Goal: Task Accomplishment & Management: Complete application form

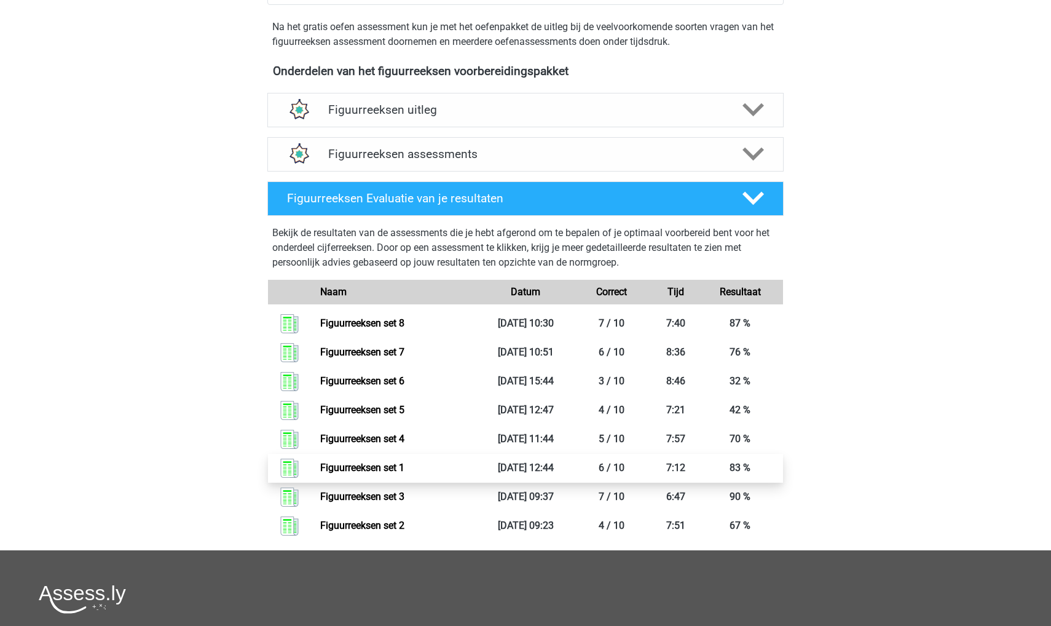
scroll to position [505, 0]
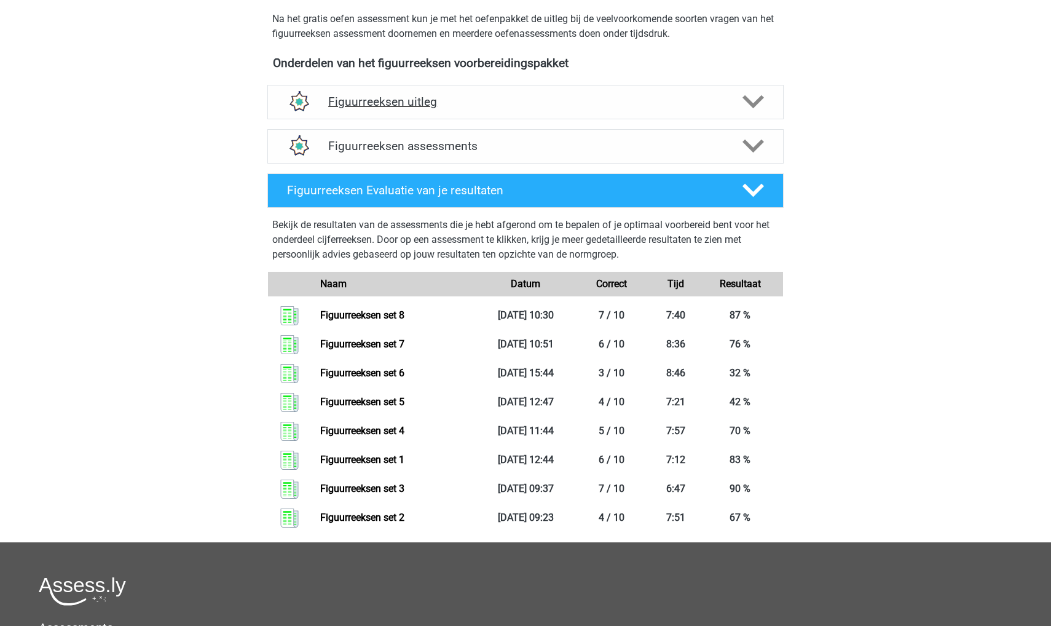
click at [388, 96] on h4 "Figuurreeksen uitleg" at bounding box center [525, 102] width 395 height 14
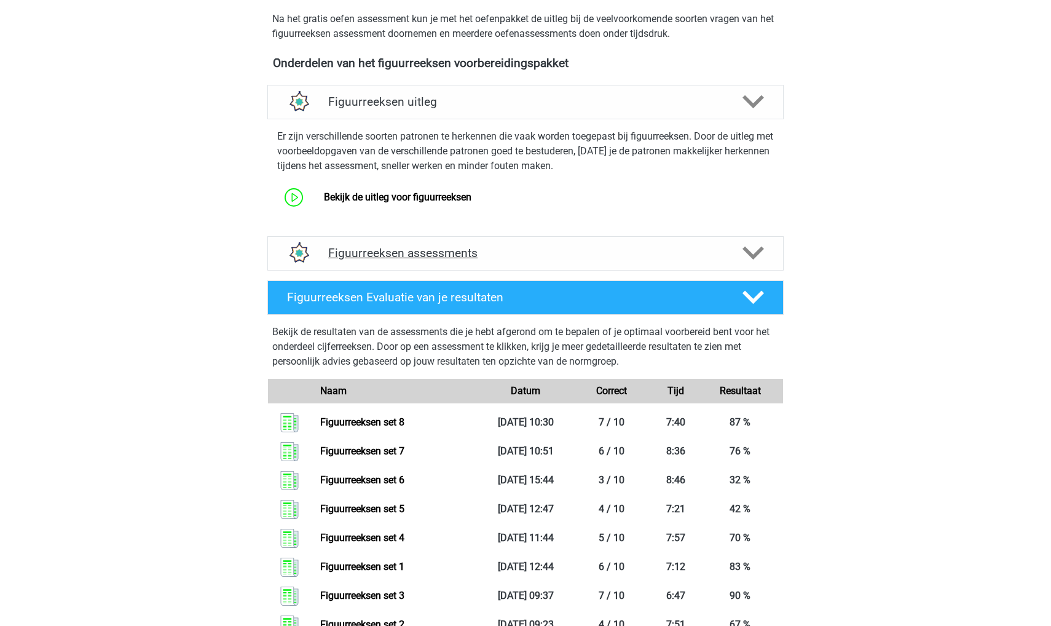
click at [374, 241] on div "Figuurreeksen assessments" at bounding box center [525, 253] width 516 height 34
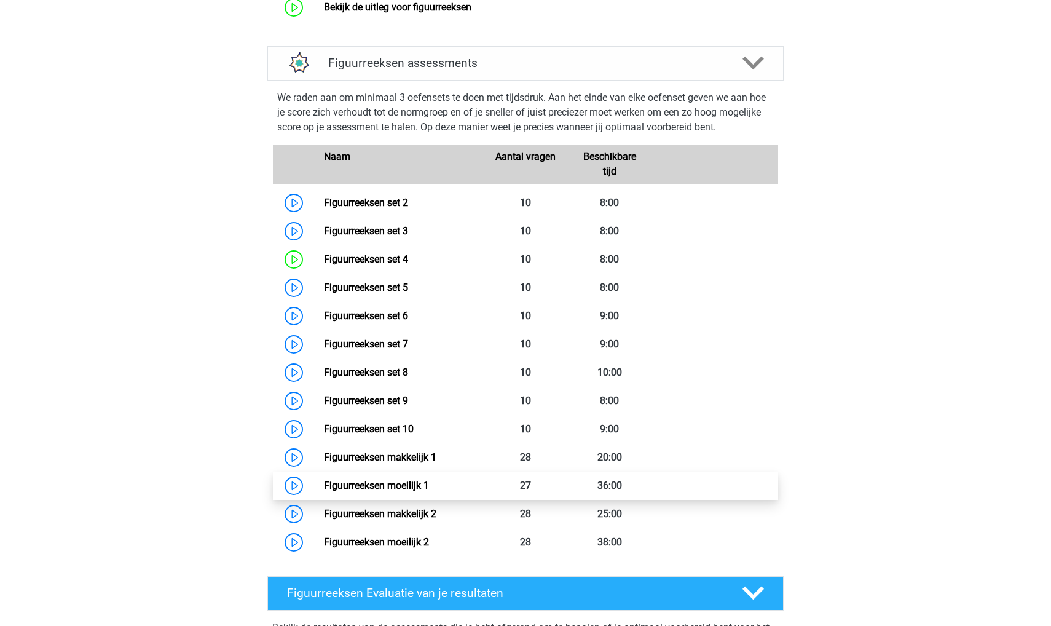
scroll to position [709, 0]
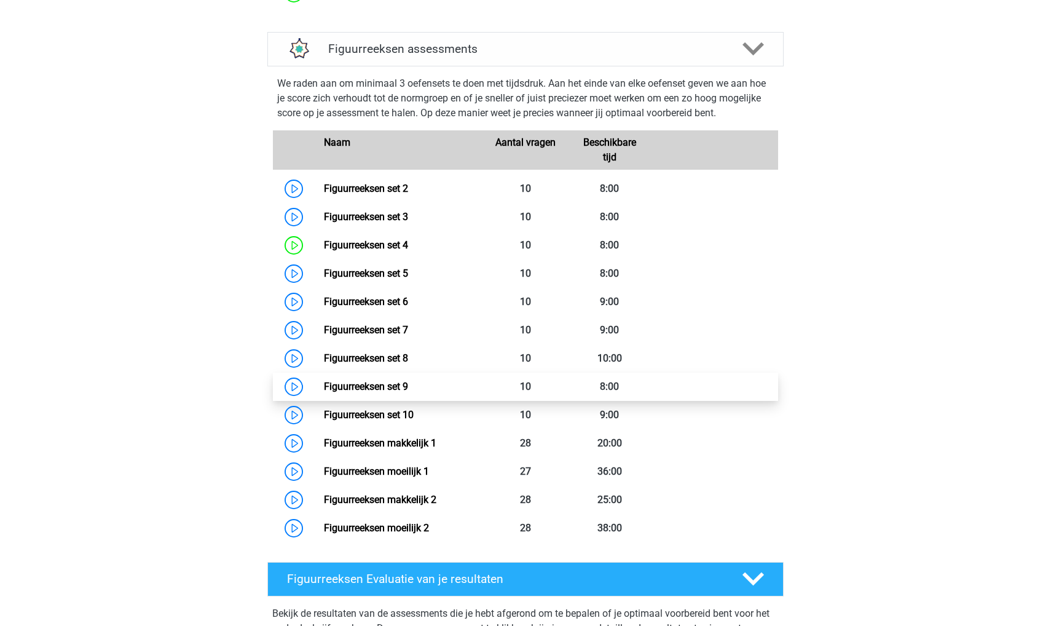
click at [378, 382] on link "Figuurreeksen set 9" at bounding box center [366, 387] width 84 height 12
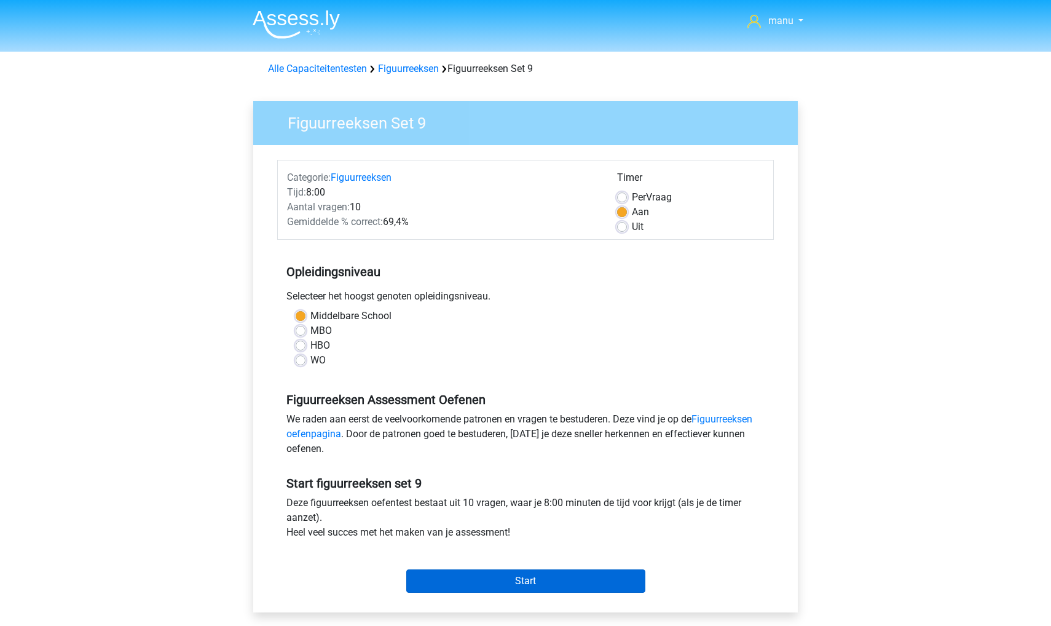
click at [459, 580] on input "Start" at bounding box center [525, 580] width 239 height 23
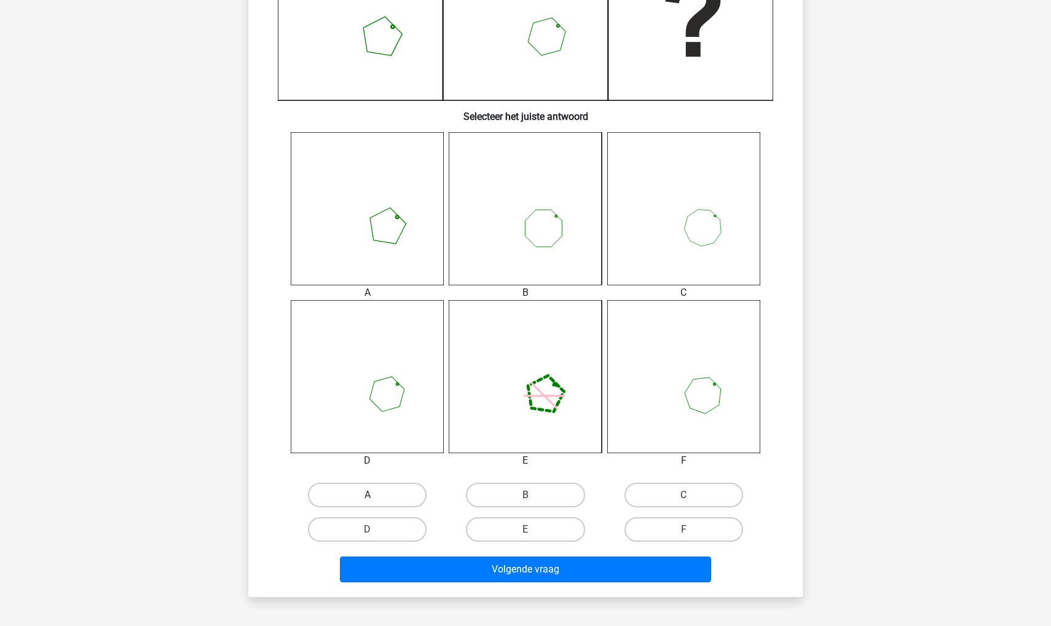
scroll to position [372, 0]
click at [378, 531] on label "D" at bounding box center [367, 530] width 119 height 25
click at [376, 531] on input "D" at bounding box center [372, 534] width 8 height 8
radio input "true"
click at [378, 583] on div "Volgende vraag" at bounding box center [525, 572] width 475 height 31
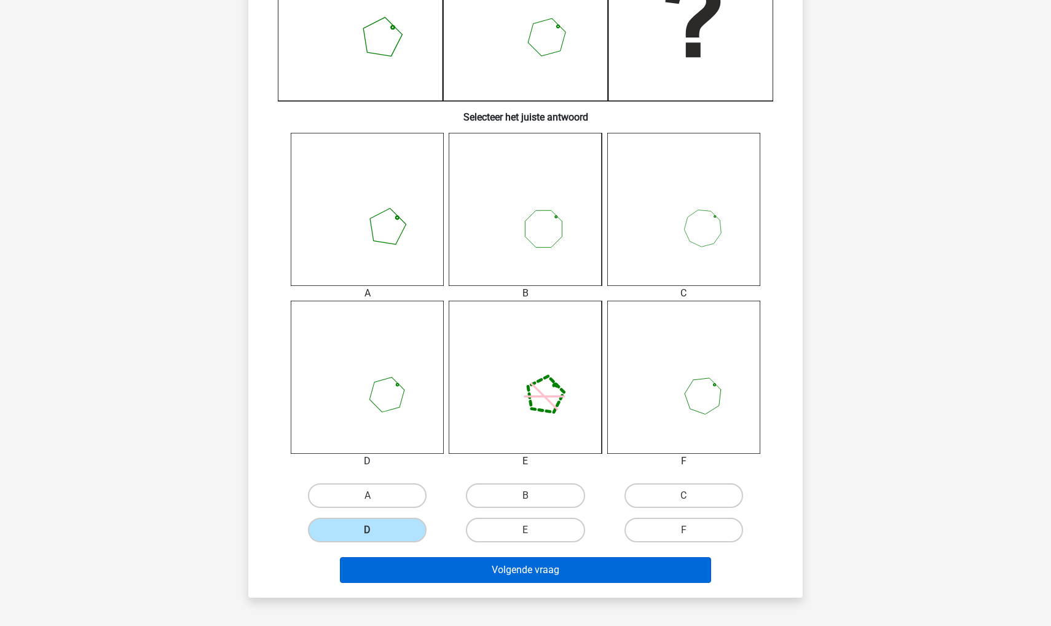
click at [377, 577] on button "Volgende vraag" at bounding box center [526, 570] width 372 height 26
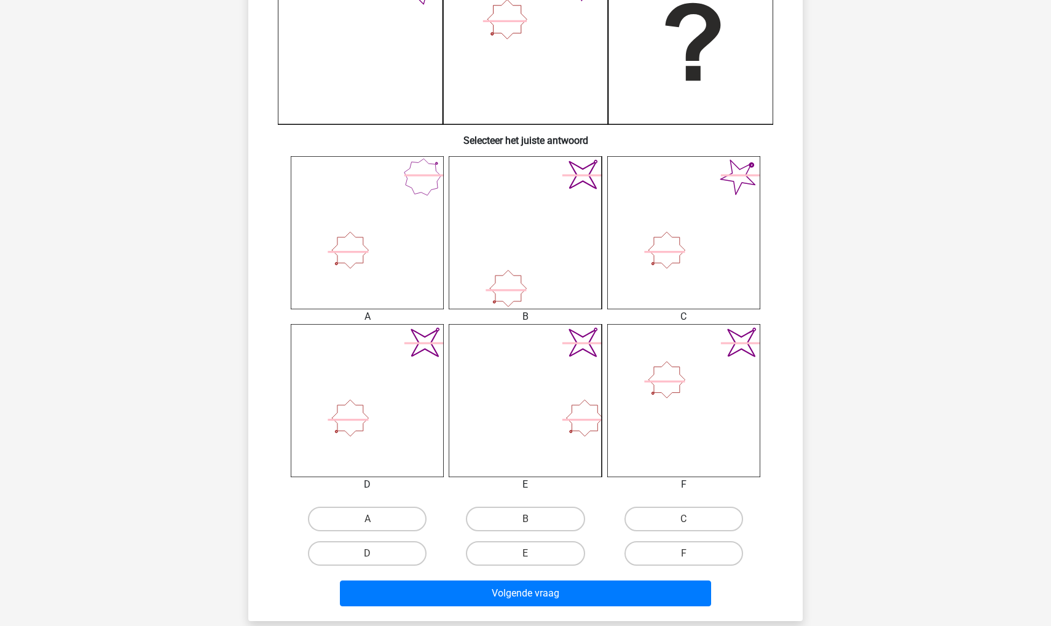
scroll to position [354, 0]
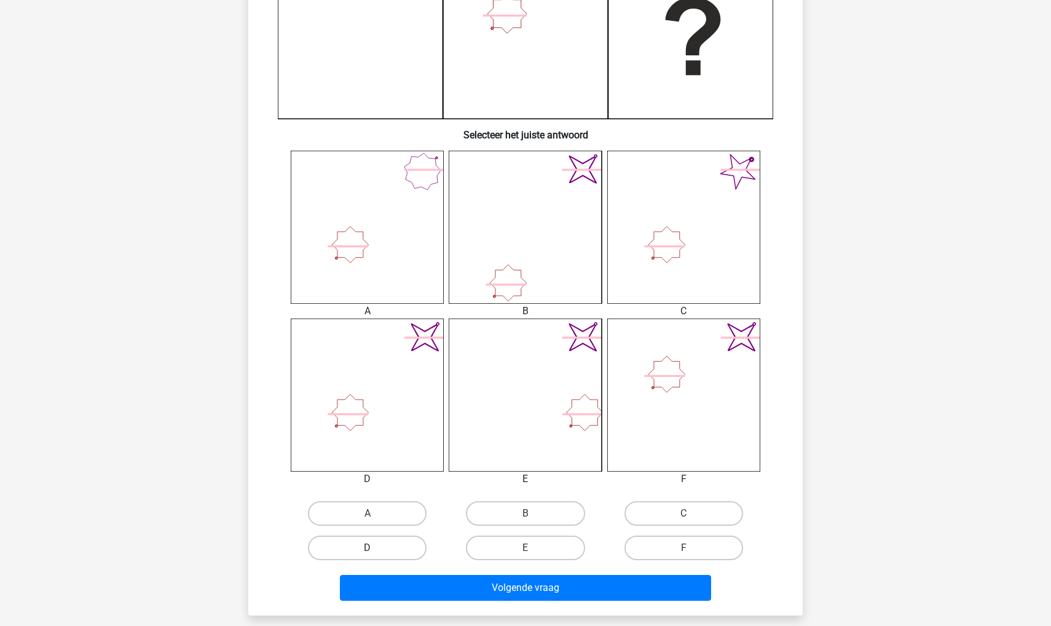
click at [366, 548] on label "D" at bounding box center [367, 548] width 119 height 25
click at [368, 548] on input "D" at bounding box center [372, 552] width 8 height 8
radio input "true"
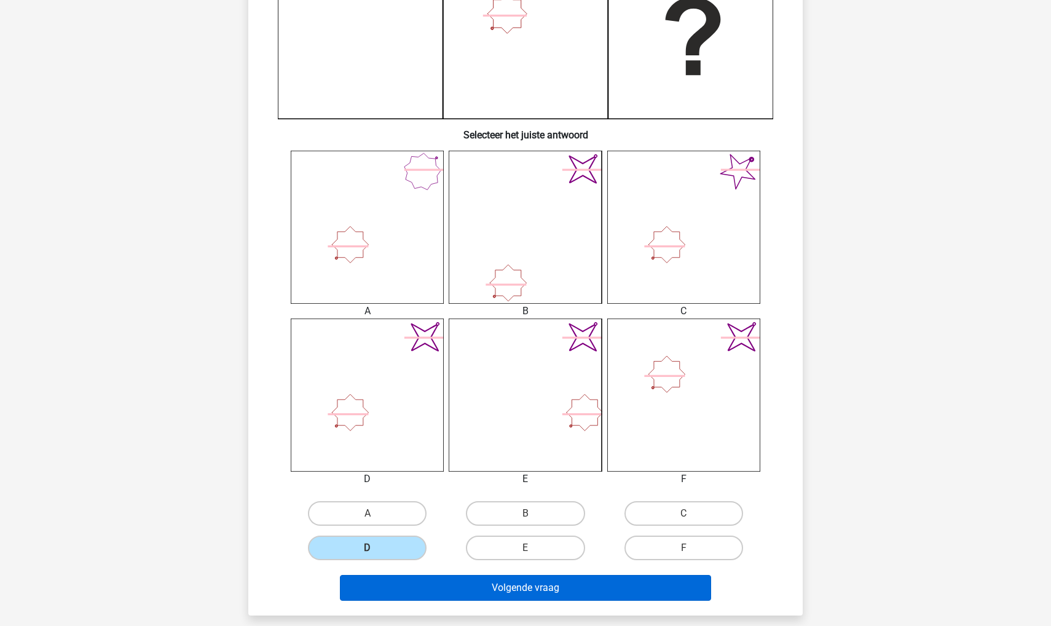
click at [368, 583] on button "Volgende vraag" at bounding box center [526, 588] width 372 height 26
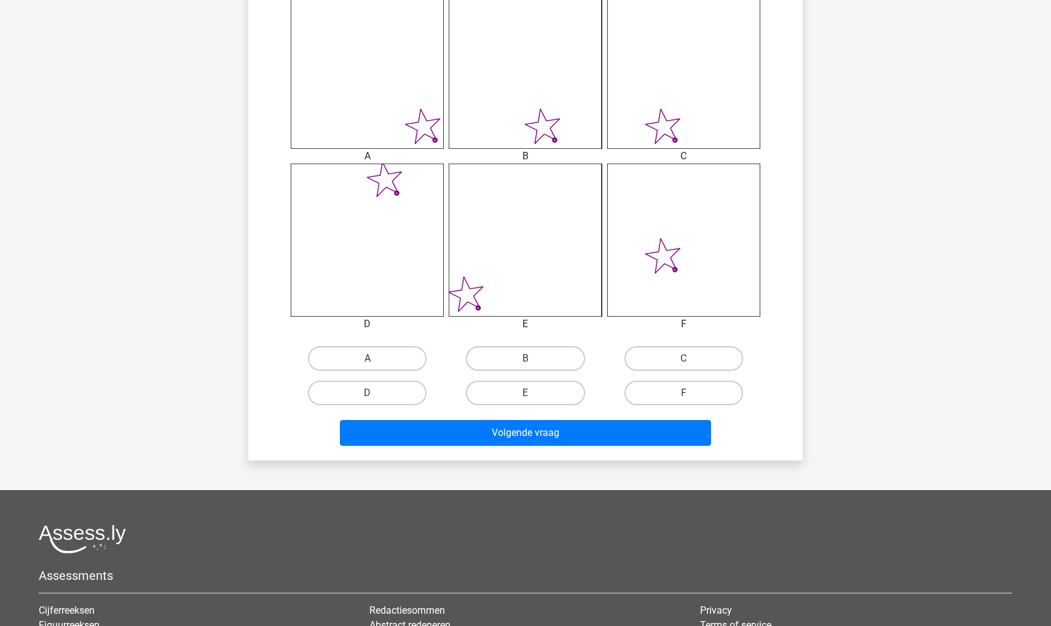
scroll to position [518, 0]
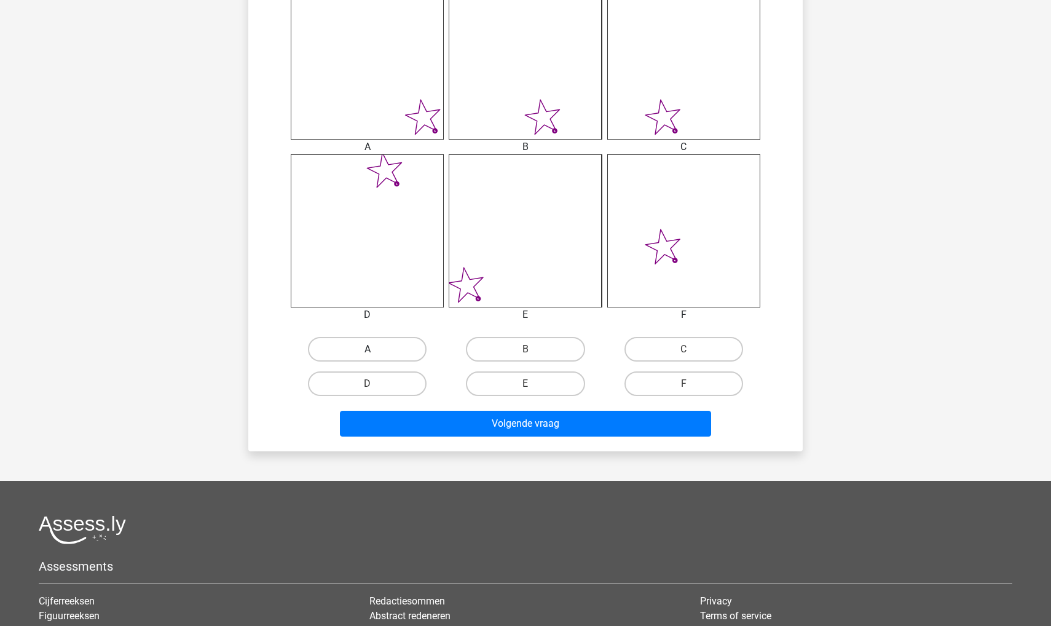
click at [366, 350] on label "A" at bounding box center [367, 349] width 119 height 25
click at [368, 350] on input "A" at bounding box center [372, 353] width 8 height 8
radio input "true"
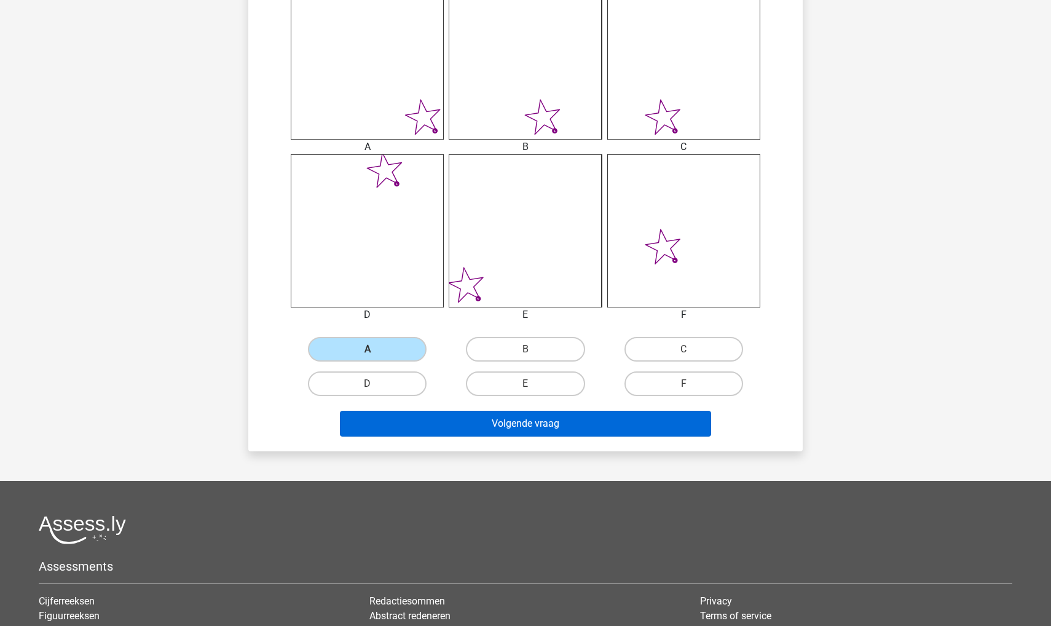
click at [408, 432] on button "Volgende vraag" at bounding box center [526, 424] width 372 height 26
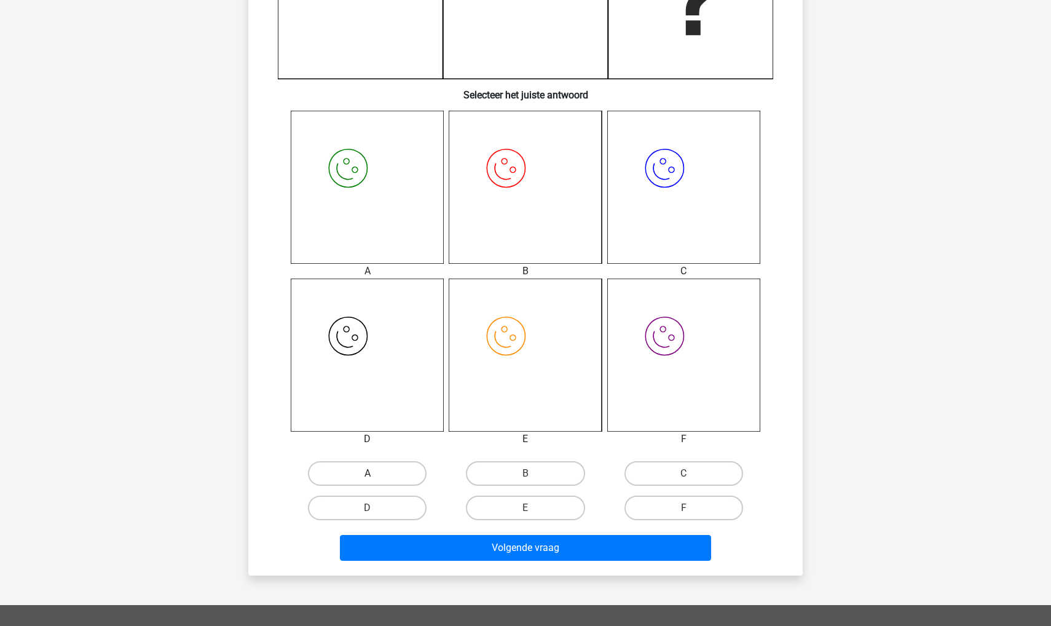
scroll to position [397, 0]
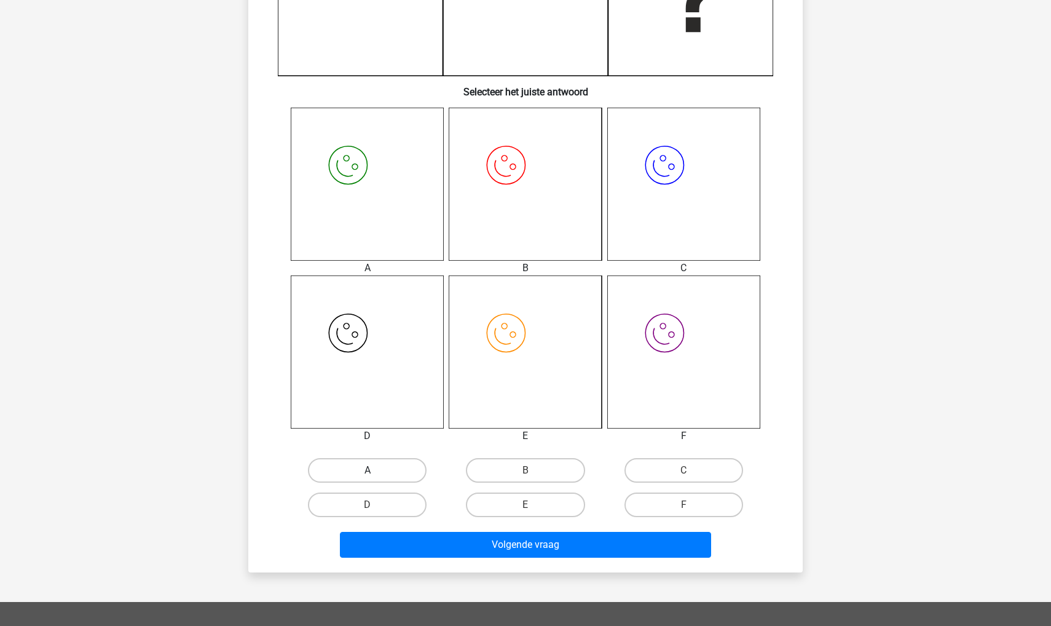
click at [364, 462] on label "A" at bounding box center [367, 470] width 119 height 25
click at [368, 470] on input "A" at bounding box center [372, 474] width 8 height 8
radio input "true"
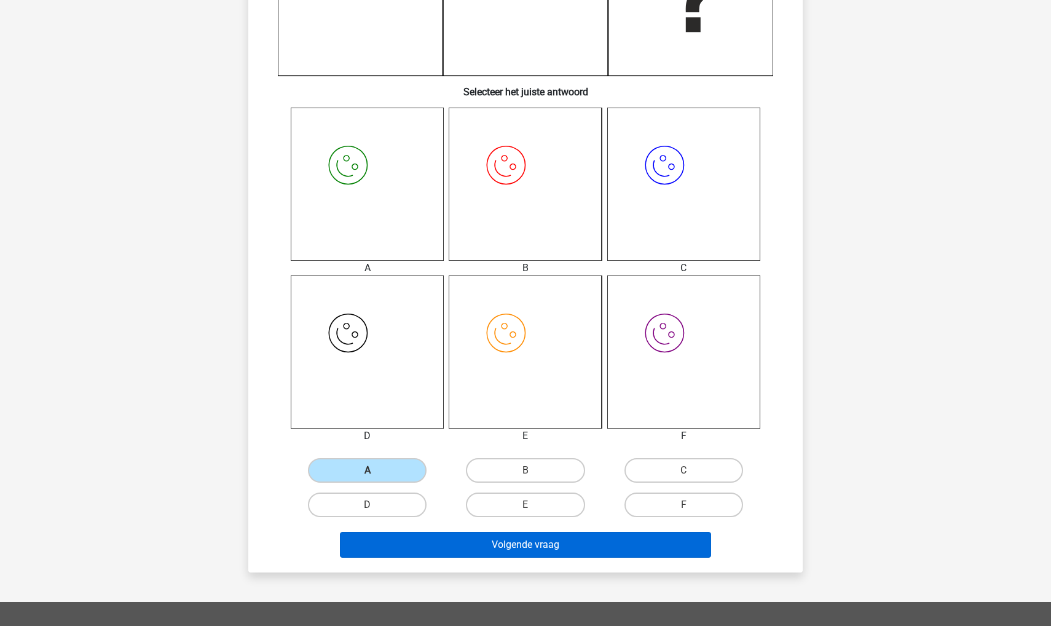
click at [403, 542] on button "Volgende vraag" at bounding box center [526, 545] width 372 height 26
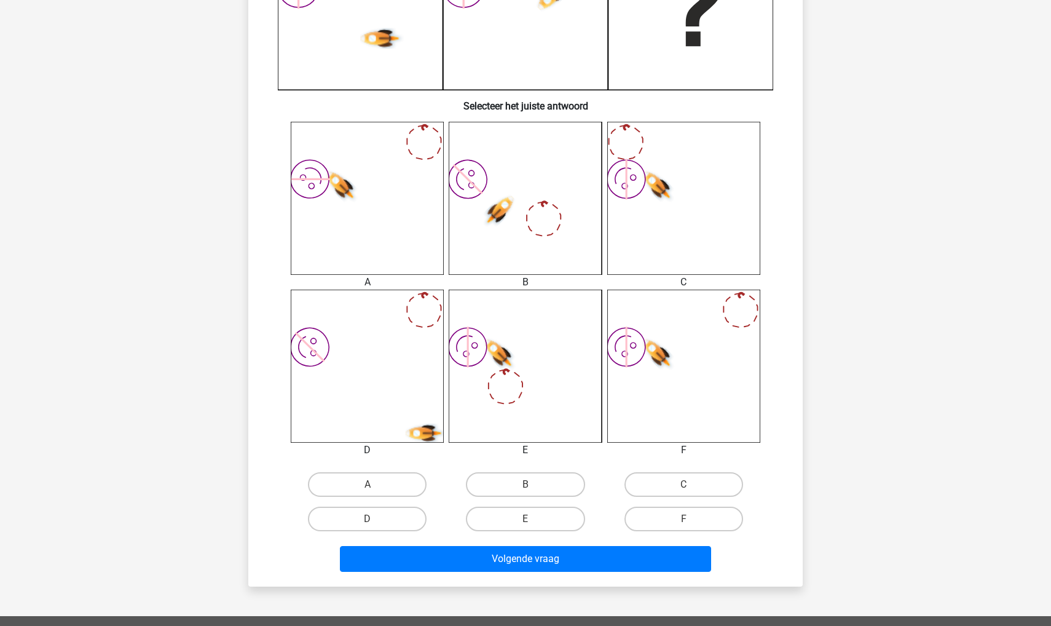
scroll to position [388, 0]
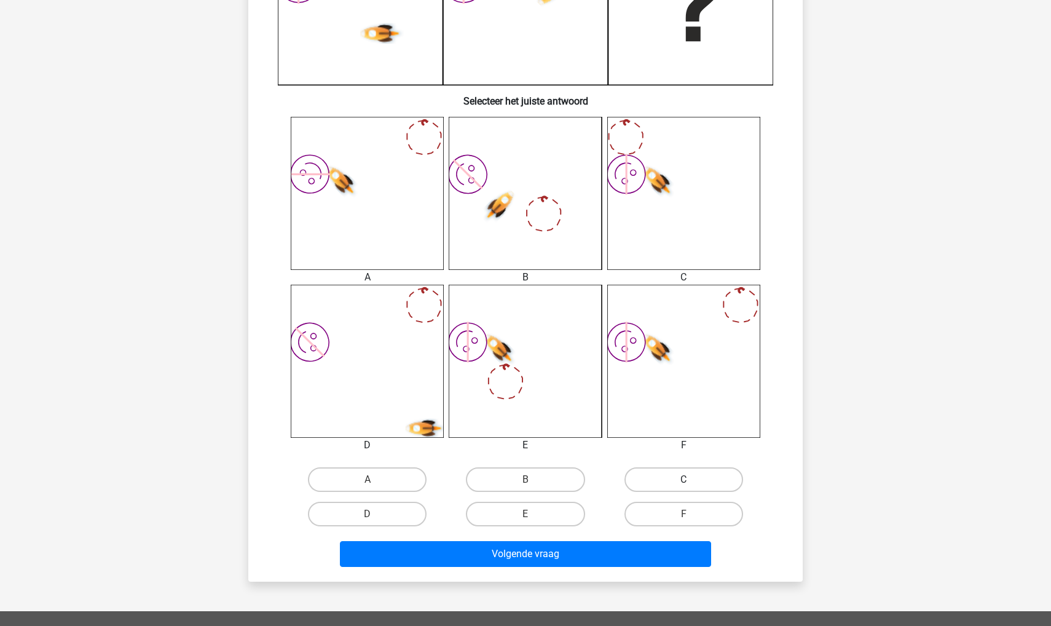
click at [658, 480] on label "C" at bounding box center [684, 479] width 119 height 25
click at [684, 480] on input "C" at bounding box center [688, 484] width 8 height 8
radio input "true"
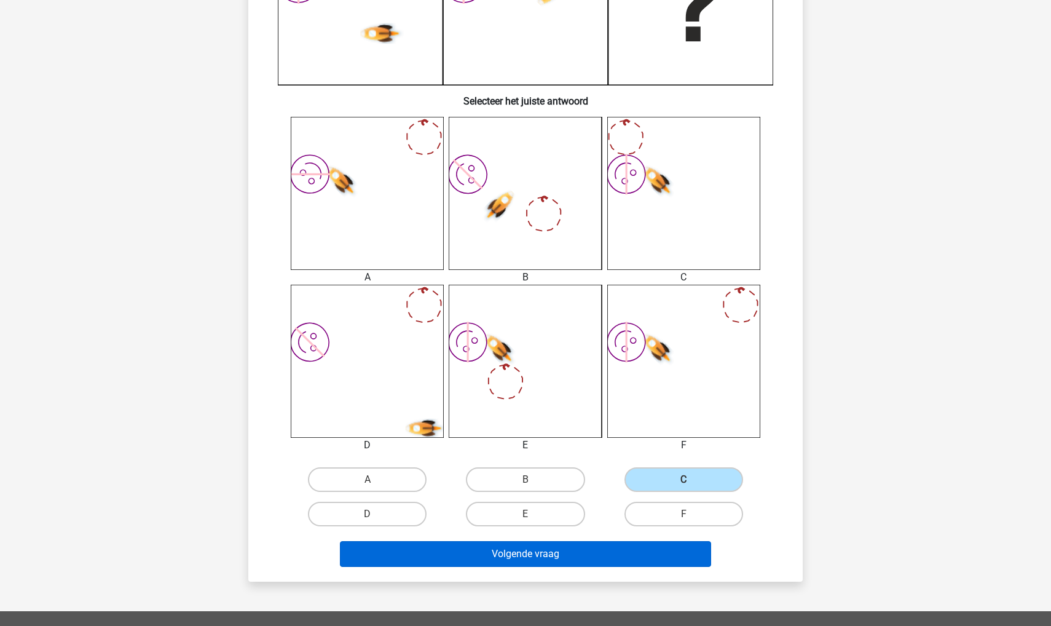
click at [608, 555] on button "Volgende vraag" at bounding box center [526, 554] width 372 height 26
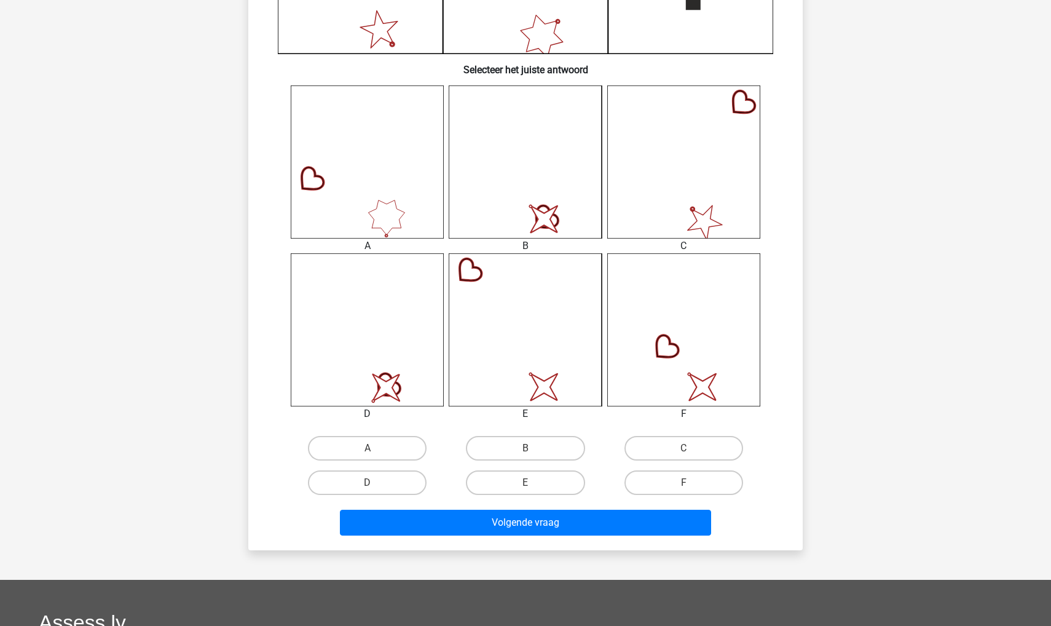
scroll to position [453, 0]
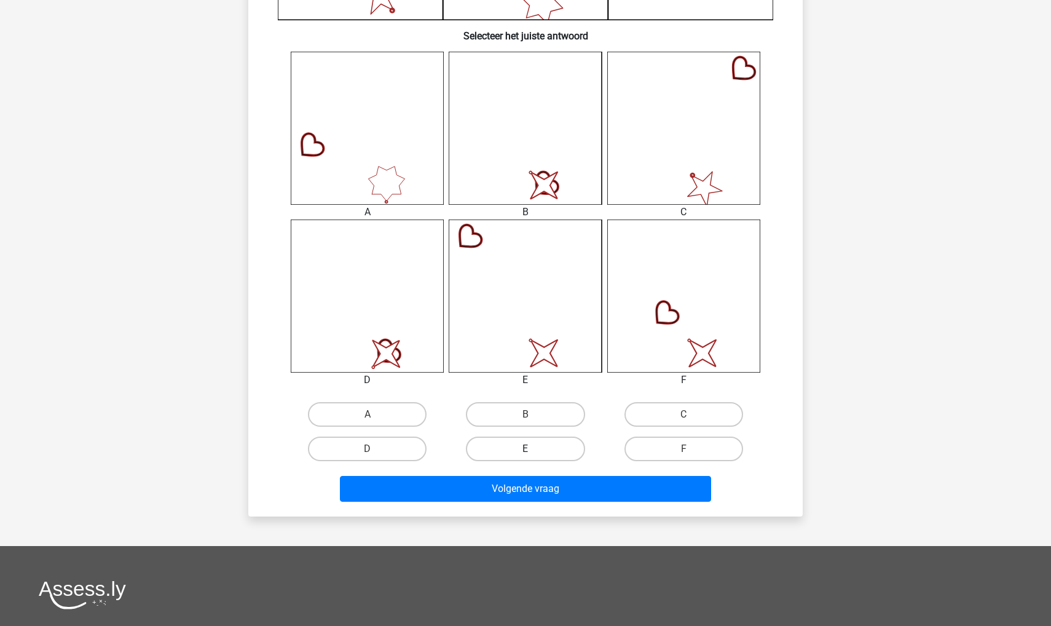
click at [520, 450] on label "E" at bounding box center [525, 449] width 119 height 25
click at [526, 450] on input "E" at bounding box center [530, 453] width 8 height 8
radio input "true"
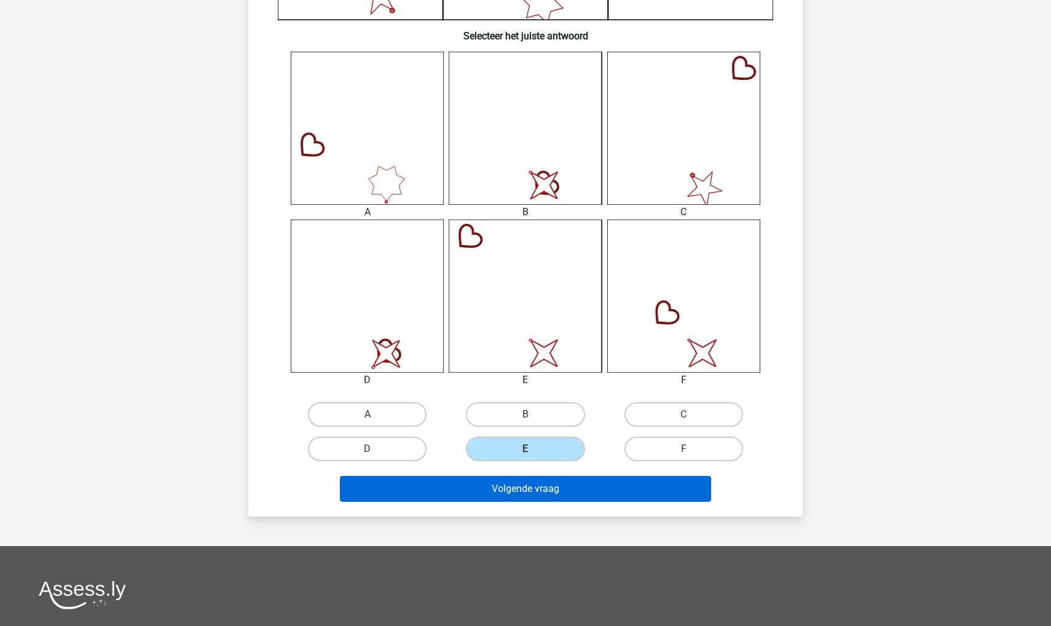
click at [516, 482] on button "Volgende vraag" at bounding box center [526, 489] width 372 height 26
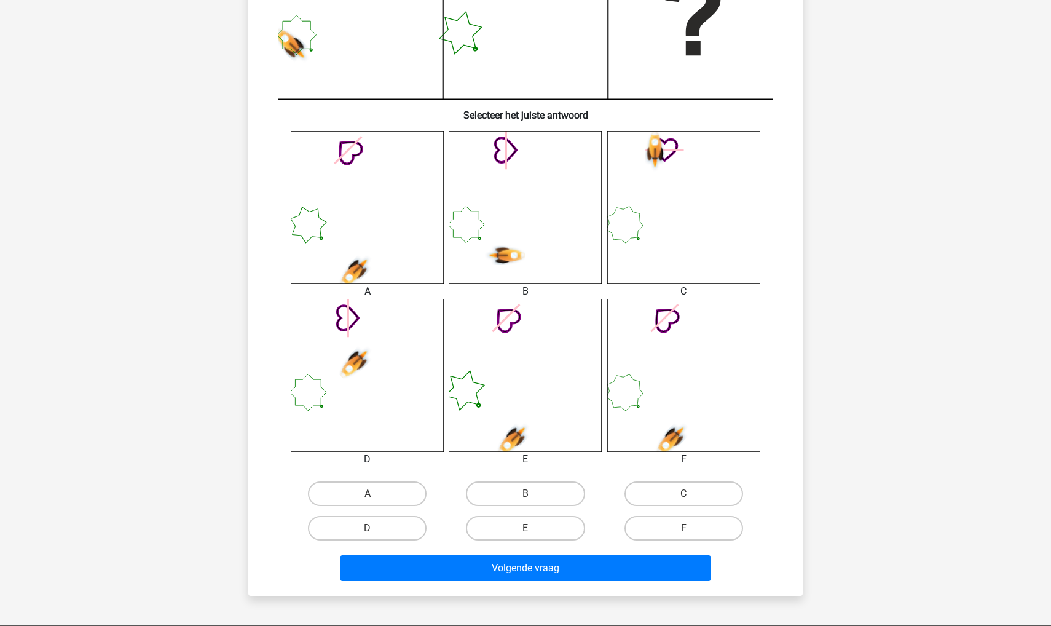
scroll to position [392, 0]
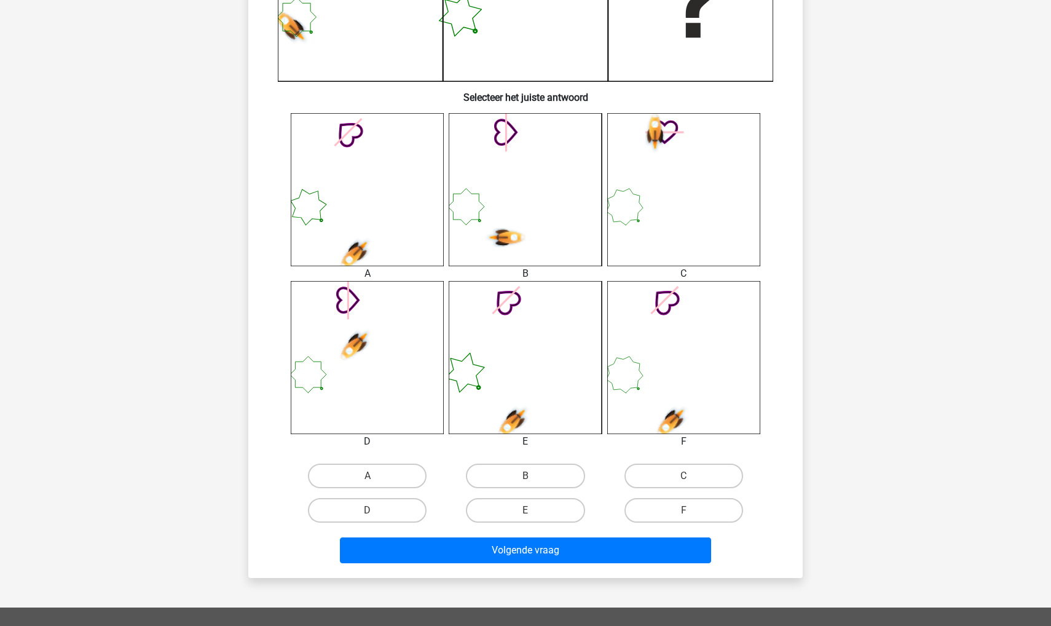
click at [658, 523] on div "F" at bounding box center [684, 510] width 158 height 34
click at [652, 513] on label "F" at bounding box center [684, 510] width 119 height 25
click at [684, 513] on input "F" at bounding box center [688, 514] width 8 height 8
radio input "true"
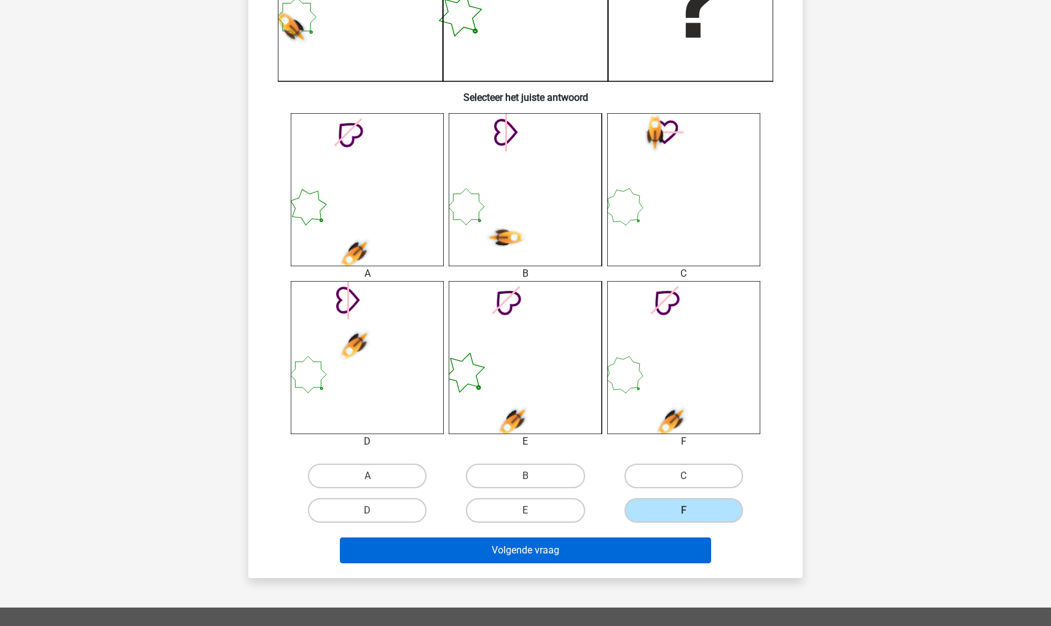
click at [618, 546] on button "Volgende vraag" at bounding box center [526, 550] width 372 height 26
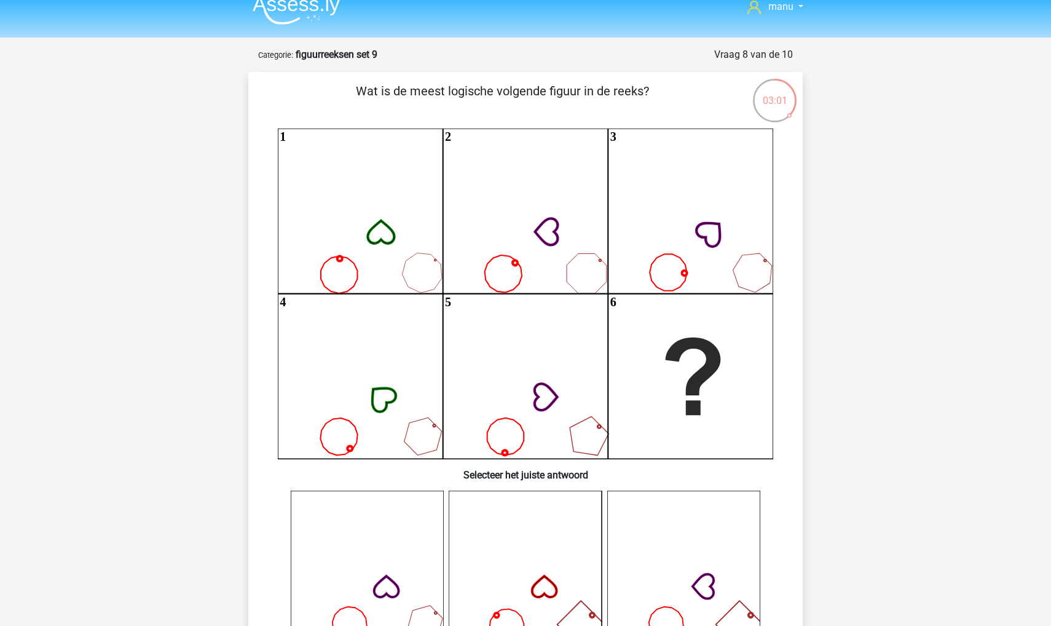
scroll to position [16, 0]
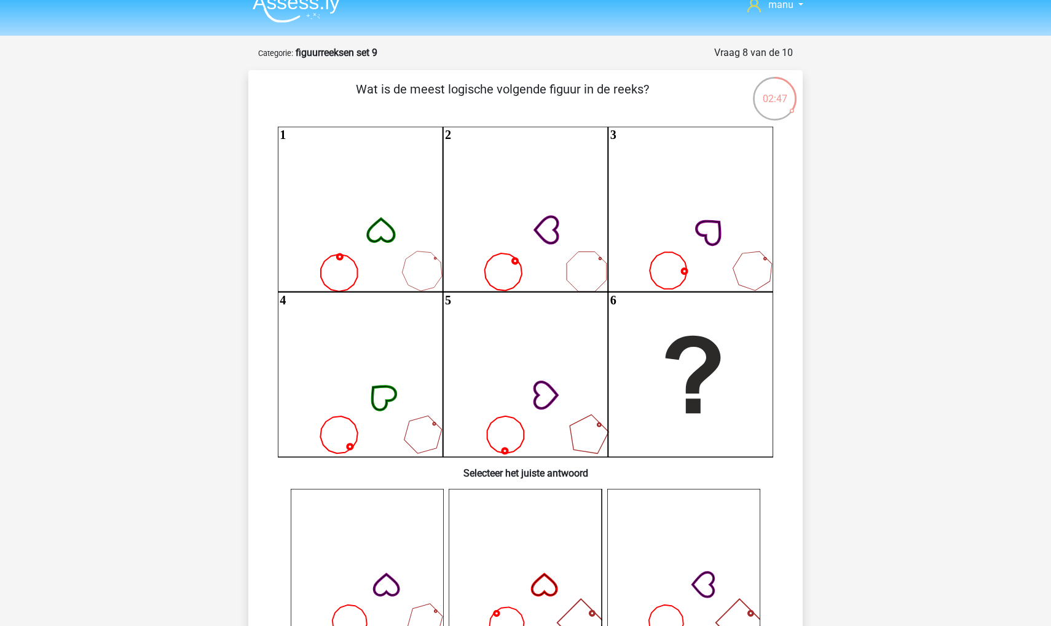
drag, startPoint x: 342, startPoint y: 223, endPoint x: 366, endPoint y: 222, distance: 24.6
click at [349, 219] on icon "1 2 3 4 5 6" at bounding box center [526, 292] width 496 height 330
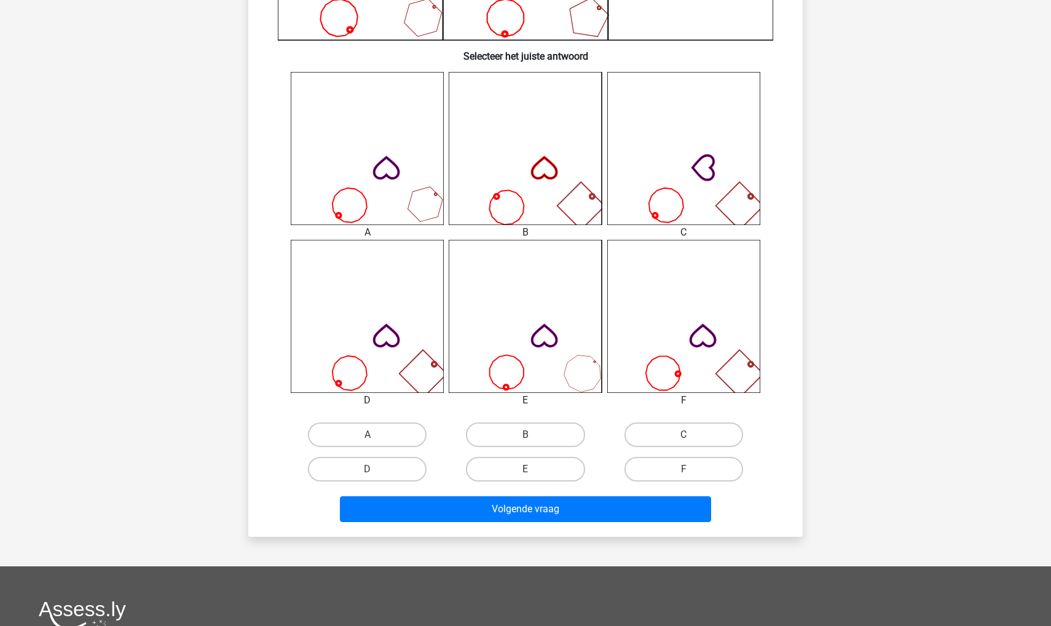
scroll to position [446, 0]
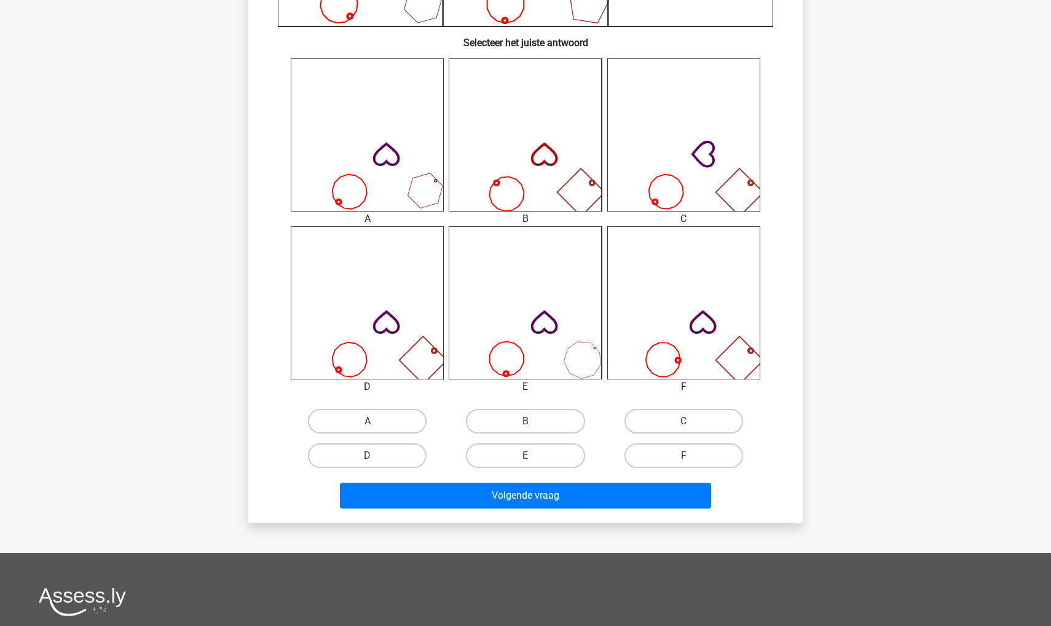
click at [348, 183] on icon at bounding box center [367, 134] width 153 height 153
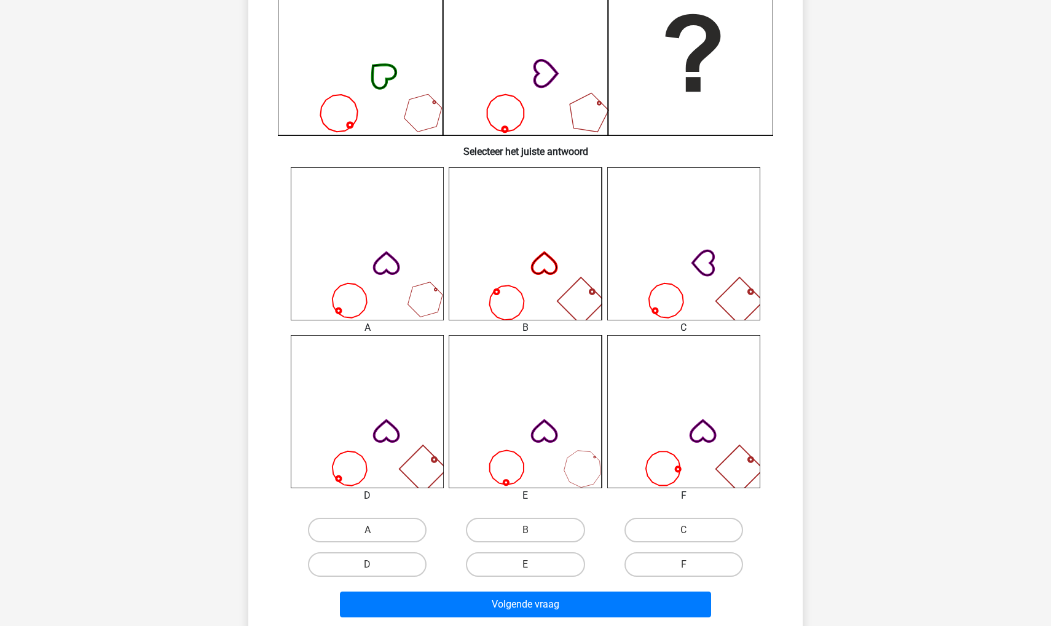
scroll to position [359, 0]
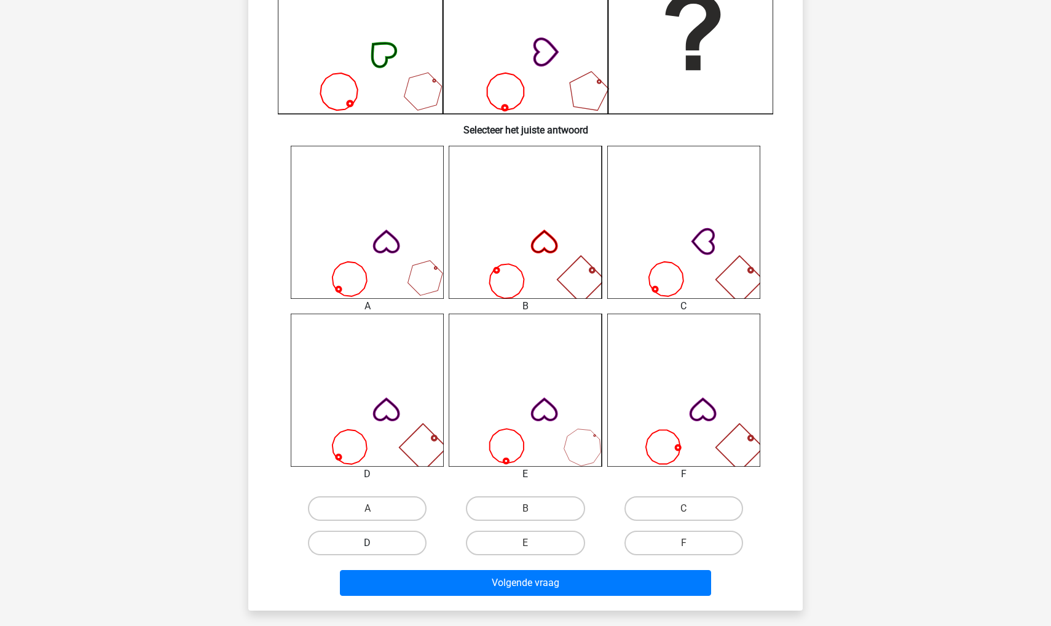
click at [363, 547] on label "D" at bounding box center [367, 543] width 119 height 25
click at [368, 547] on input "D" at bounding box center [372, 547] width 8 height 8
radio input "true"
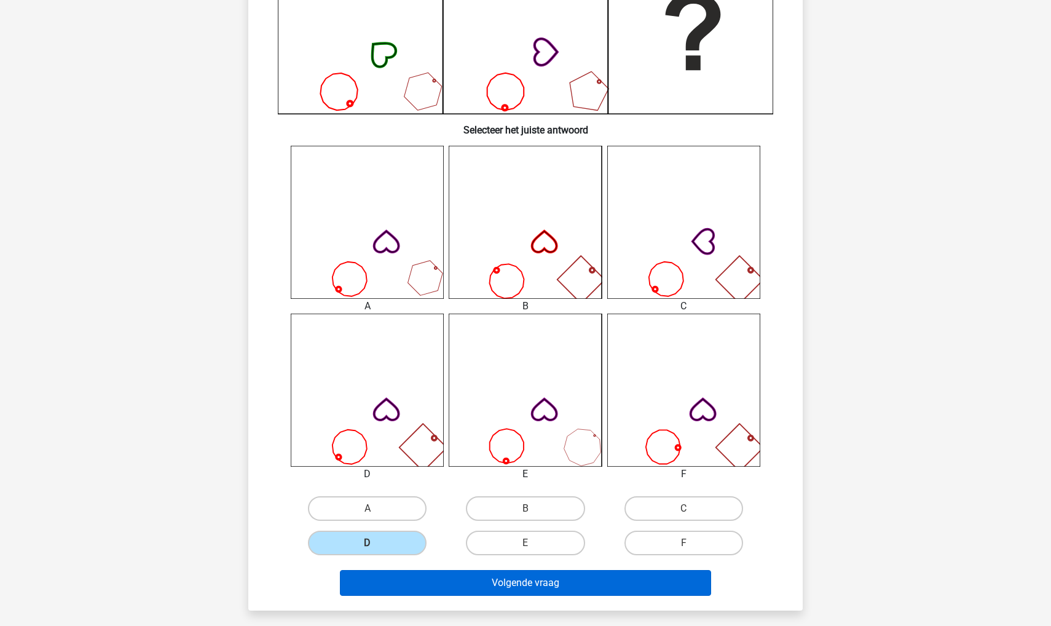
click at [370, 576] on button "Volgende vraag" at bounding box center [526, 583] width 372 height 26
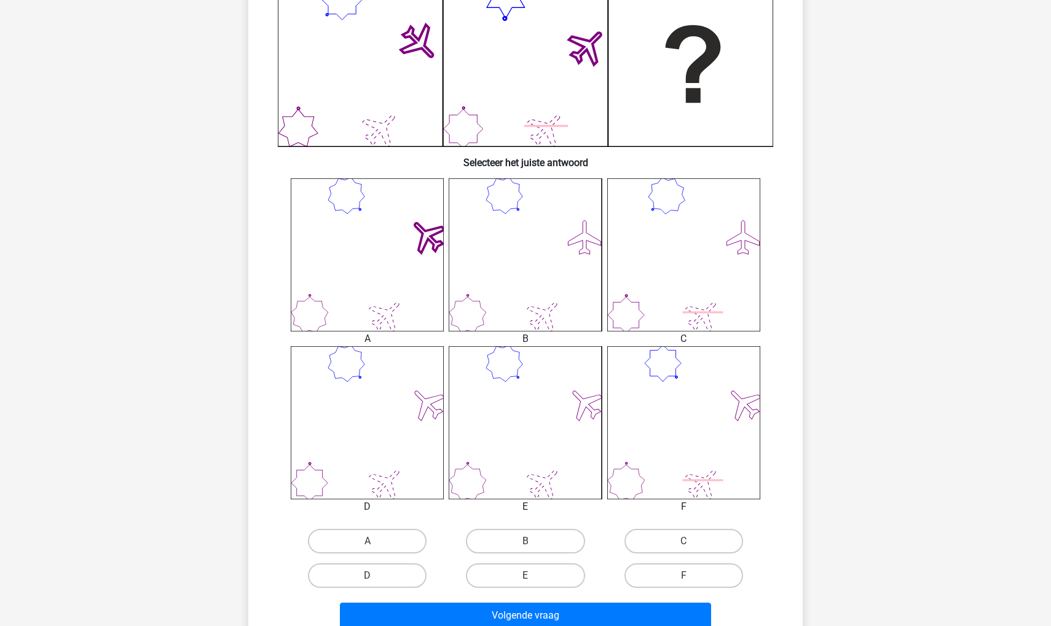
scroll to position [346, 0]
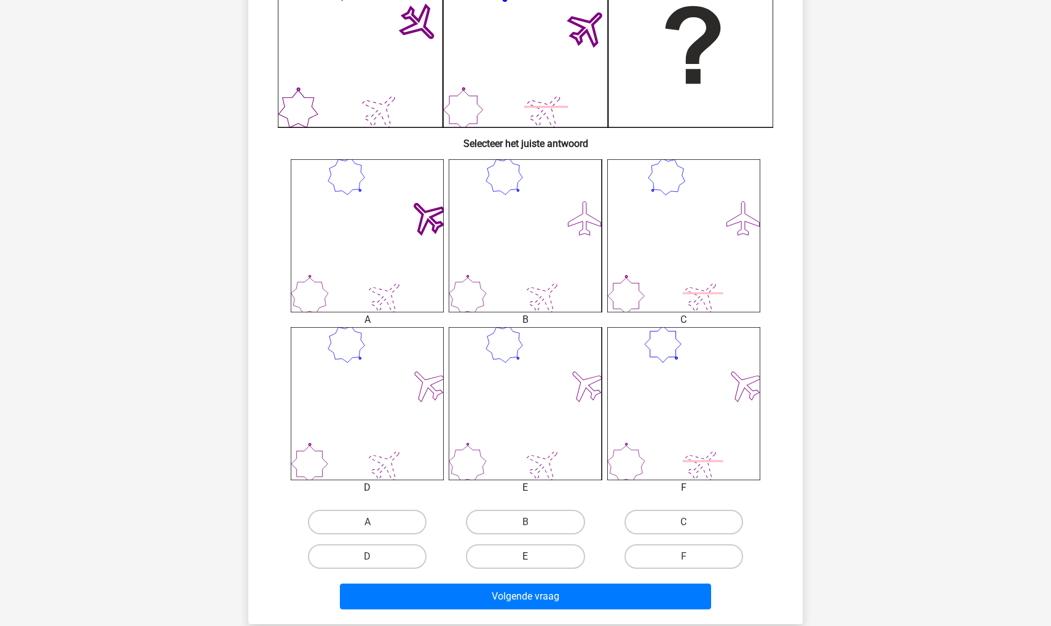
click at [521, 556] on label "E" at bounding box center [525, 556] width 119 height 25
click at [526, 556] on input "E" at bounding box center [530, 560] width 8 height 8
radio input "true"
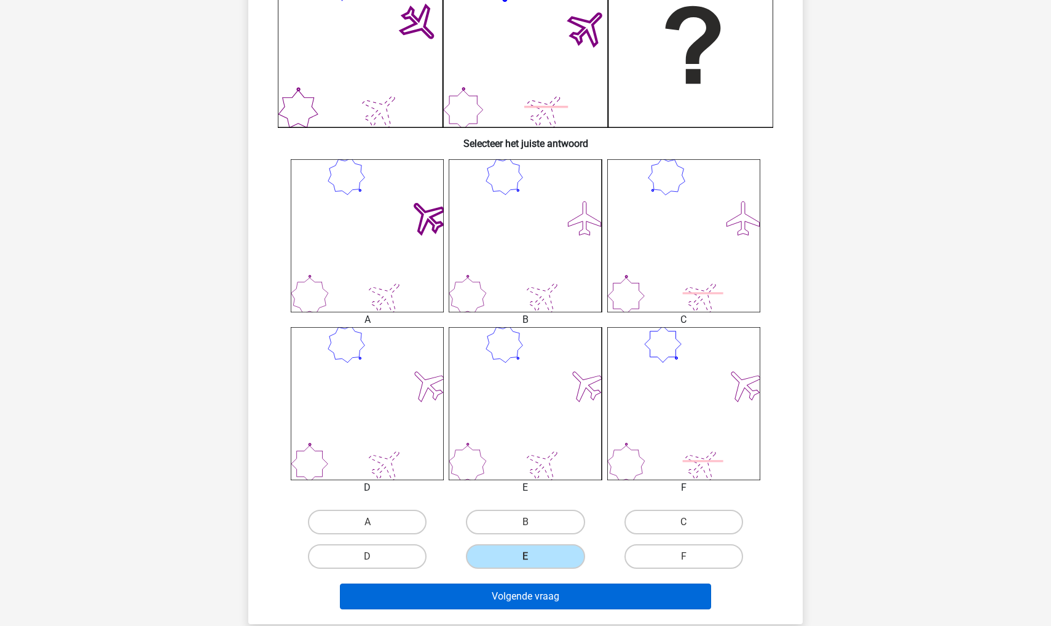
click at [515, 592] on button "Volgende vraag" at bounding box center [526, 596] width 372 height 26
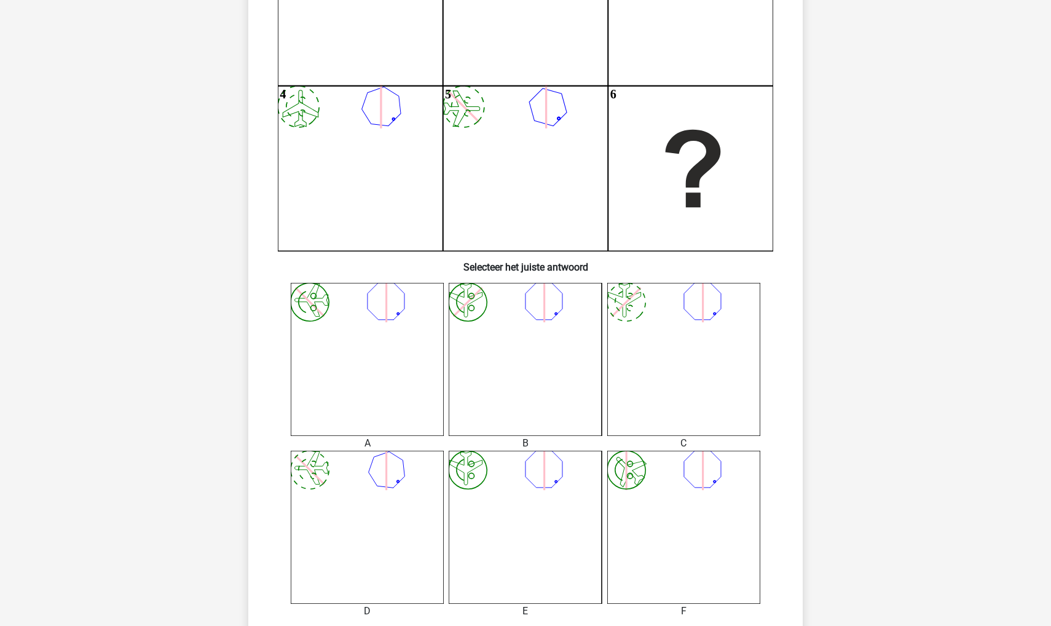
scroll to position [446, 0]
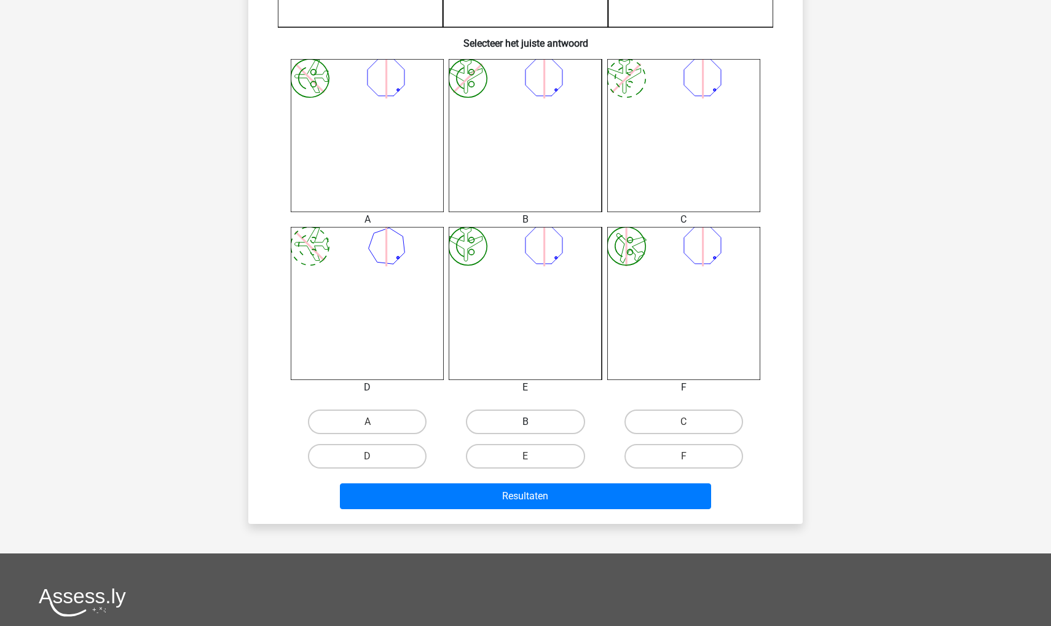
click at [501, 416] on label "B" at bounding box center [525, 421] width 119 height 25
click at [526, 422] on input "B" at bounding box center [530, 426] width 8 height 8
radio input "true"
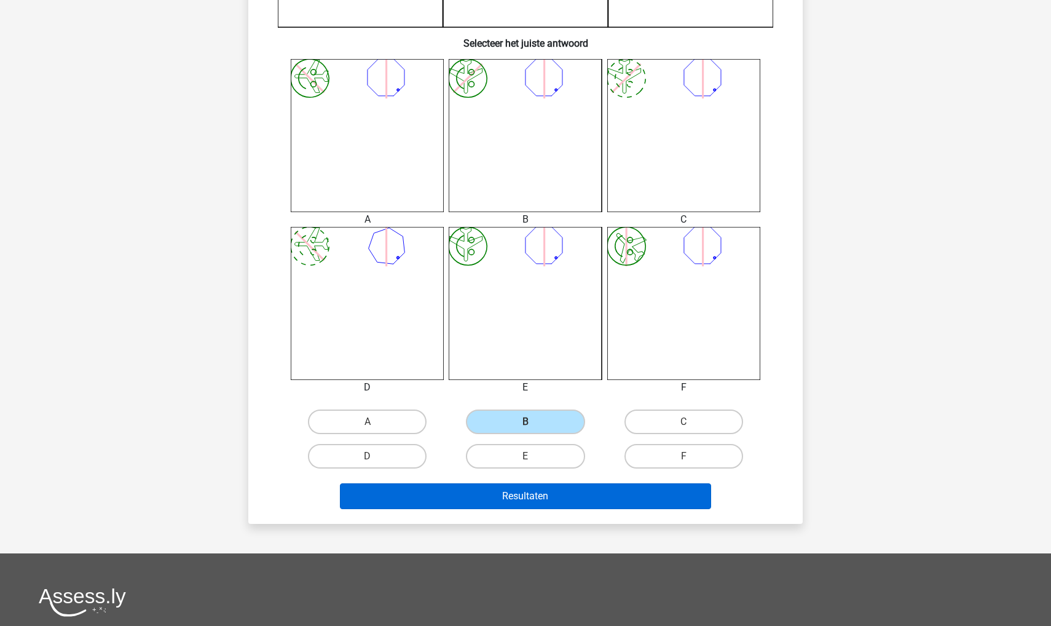
click at [500, 502] on button "Resultaten" at bounding box center [526, 496] width 372 height 26
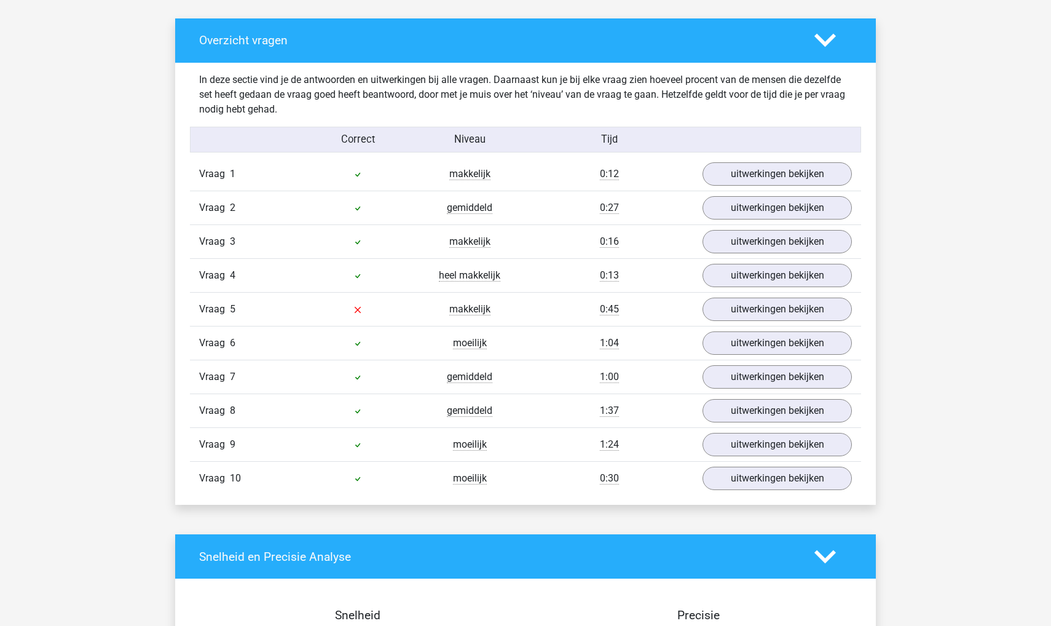
scroll to position [658, 0]
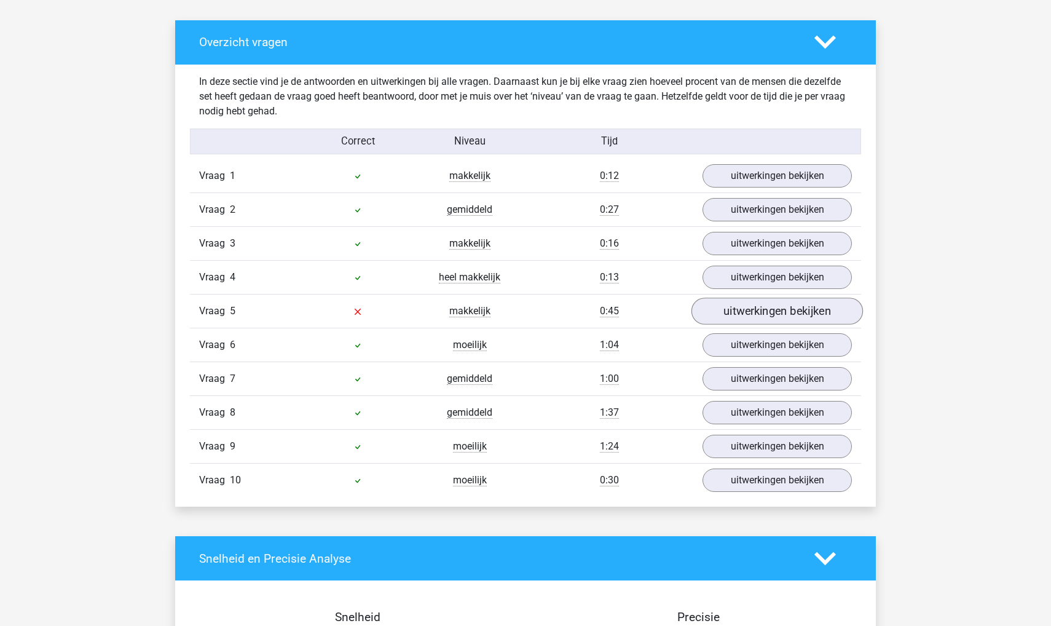
click at [730, 312] on link "uitwerkingen bekijken" at bounding box center [778, 311] width 172 height 27
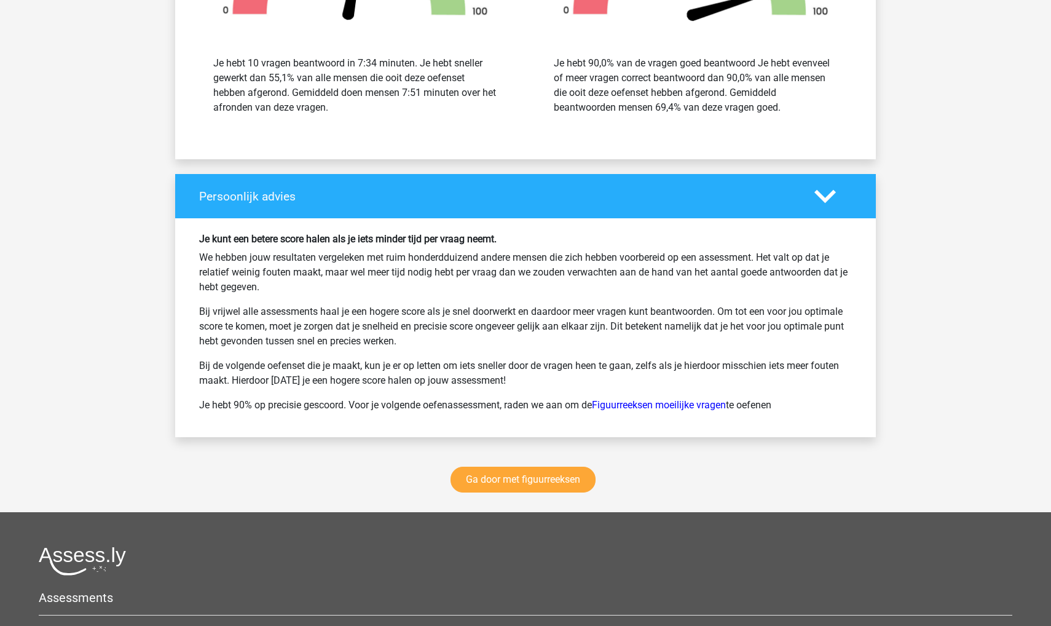
scroll to position [2574, 0]
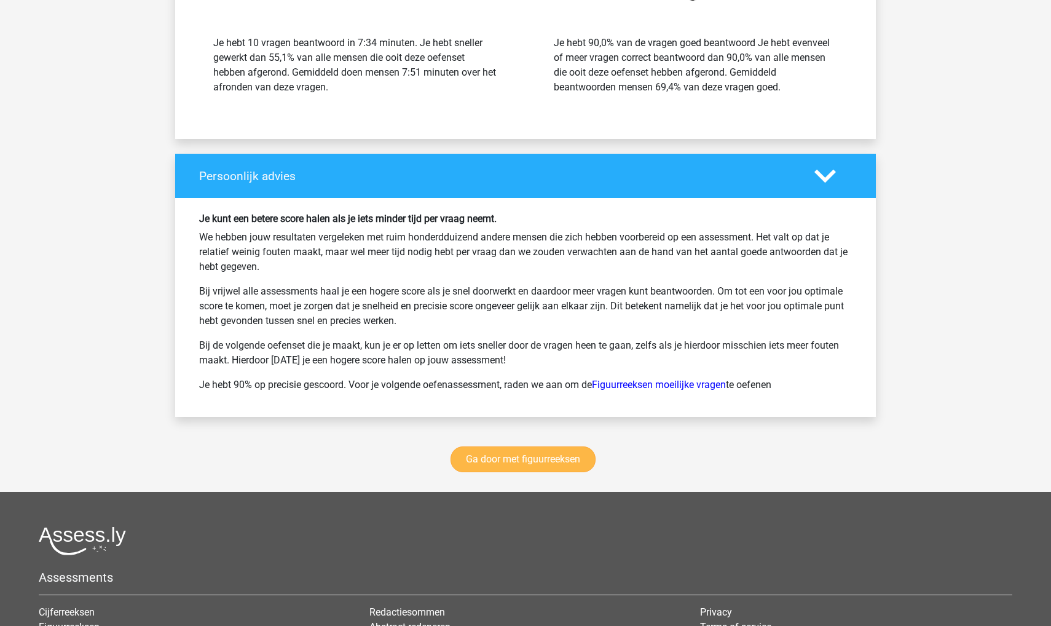
click at [491, 456] on link "Ga door met figuurreeksen" at bounding box center [523, 459] width 145 height 26
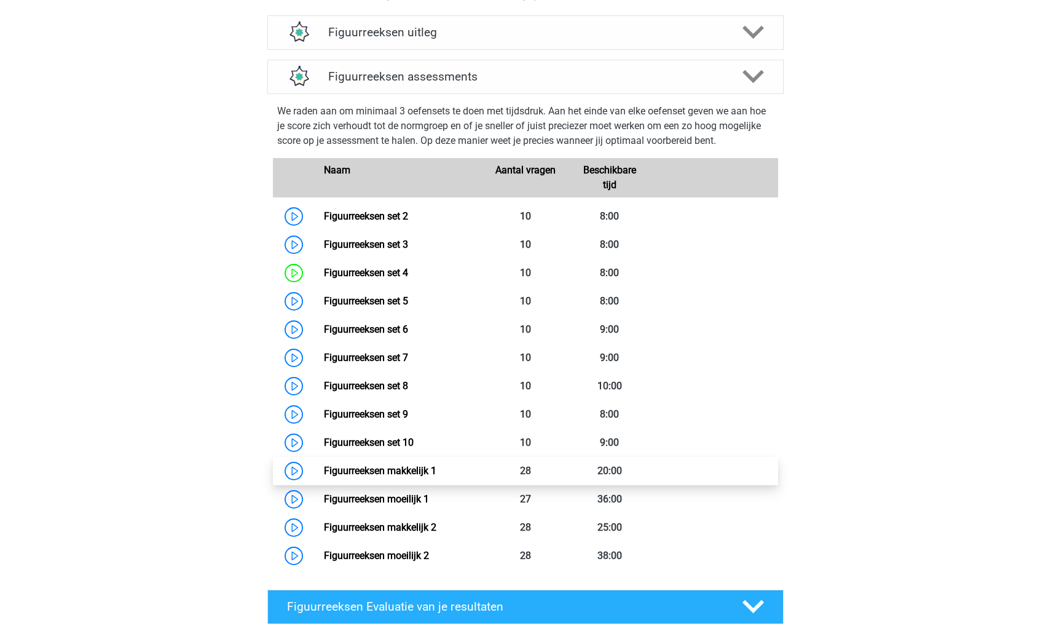
scroll to position [480, 0]
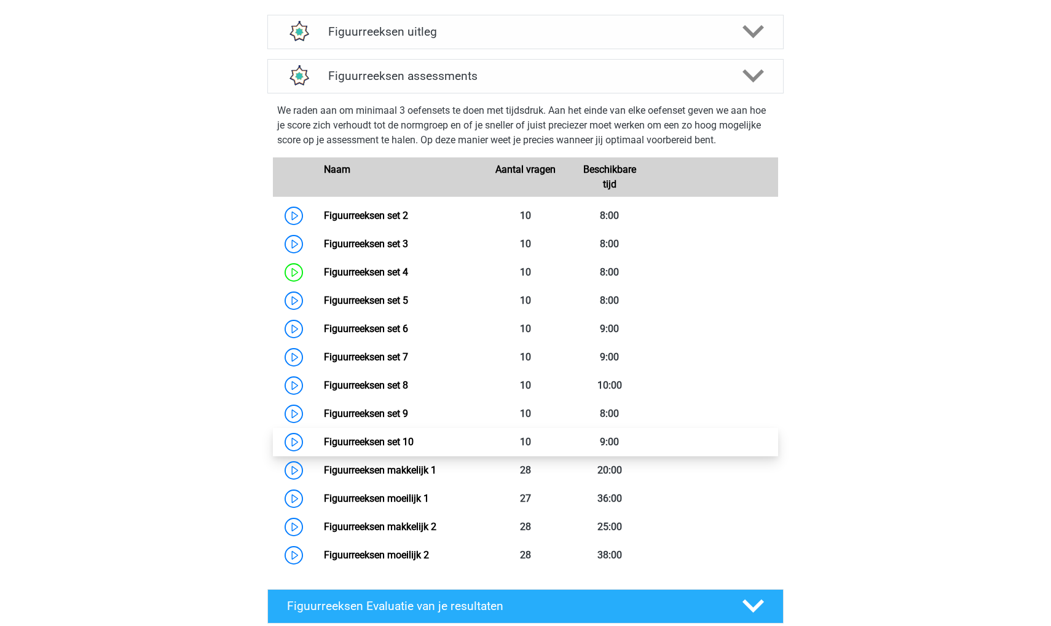
click at [414, 444] on link "Figuurreeksen set 10" at bounding box center [369, 442] width 90 height 12
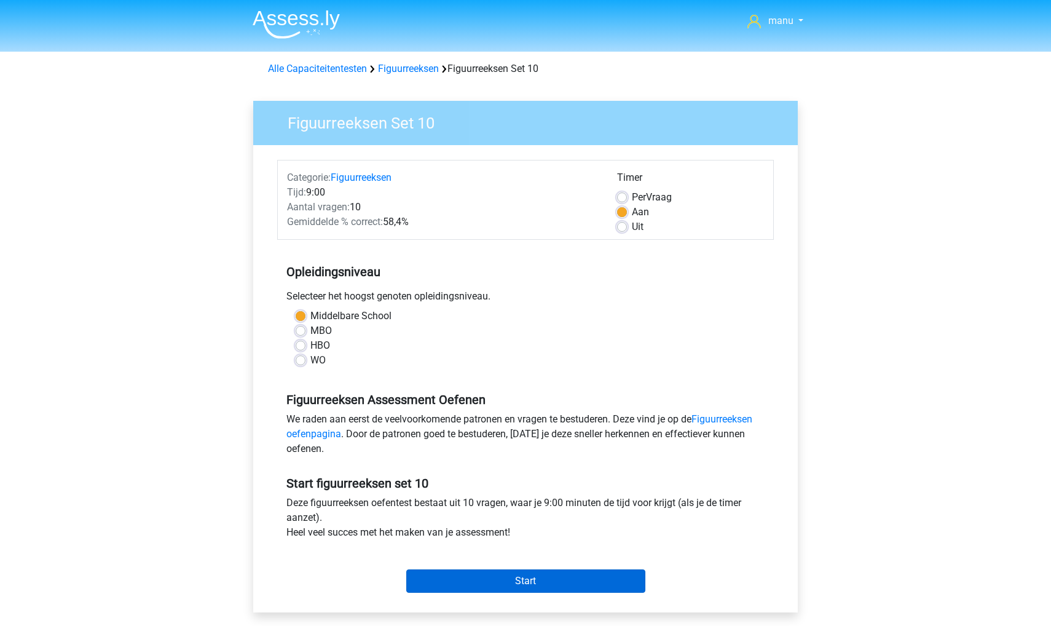
click at [472, 583] on input "Start" at bounding box center [525, 580] width 239 height 23
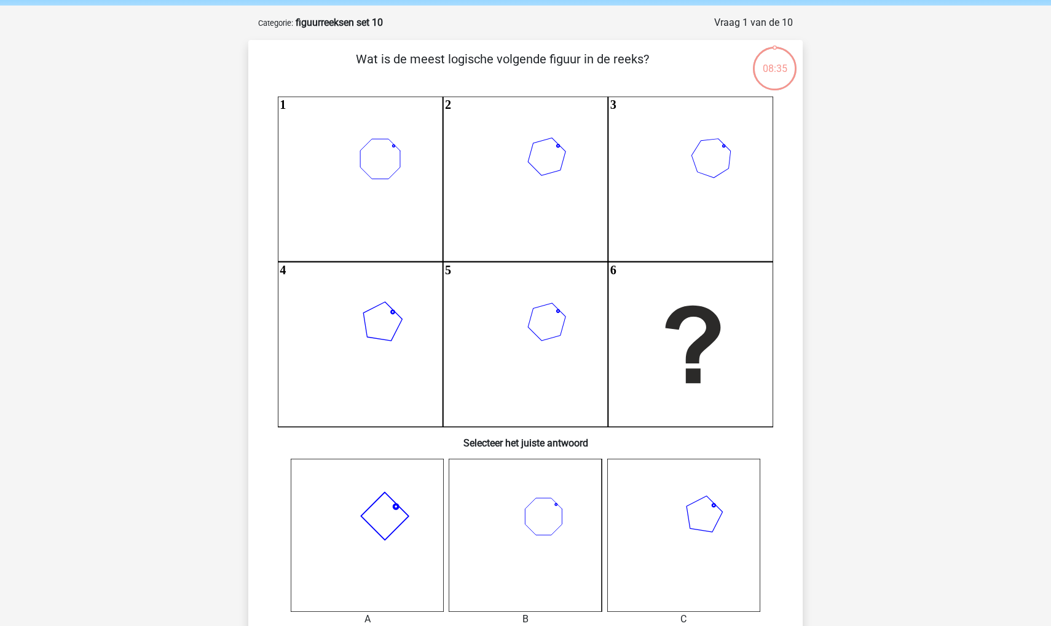
scroll to position [283, 0]
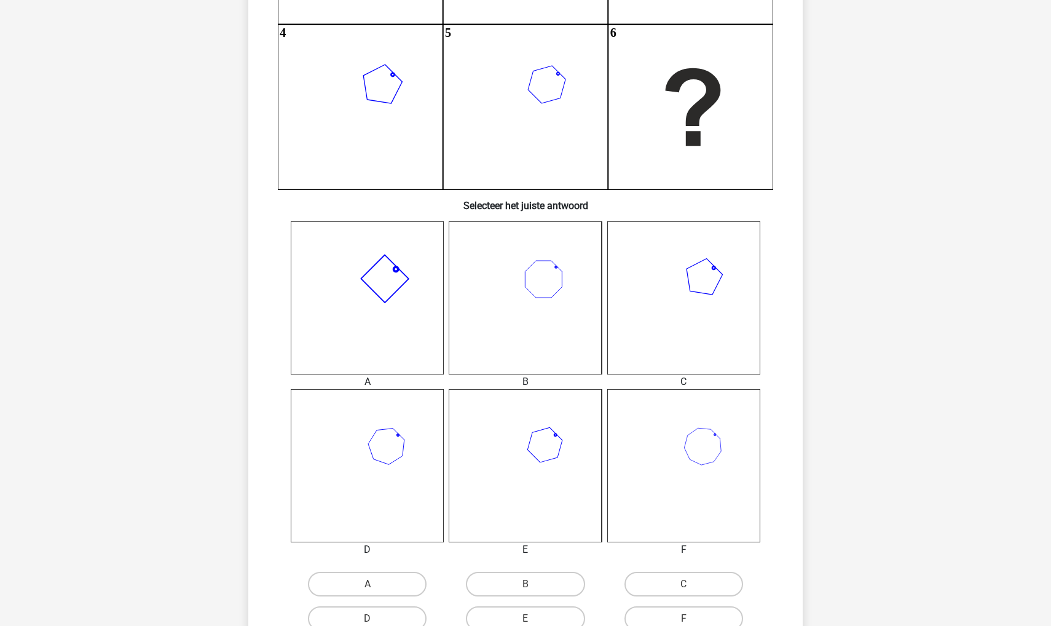
click at [373, 585] on input "A" at bounding box center [372, 588] width 8 height 8
radio input "true"
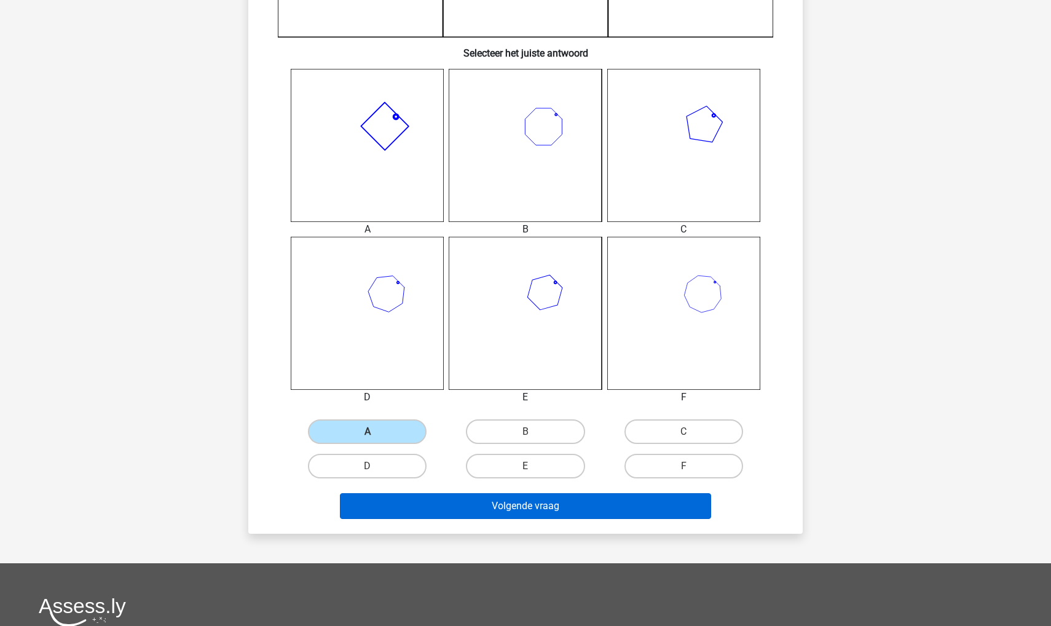
click at [393, 507] on button "Volgende vraag" at bounding box center [526, 506] width 372 height 26
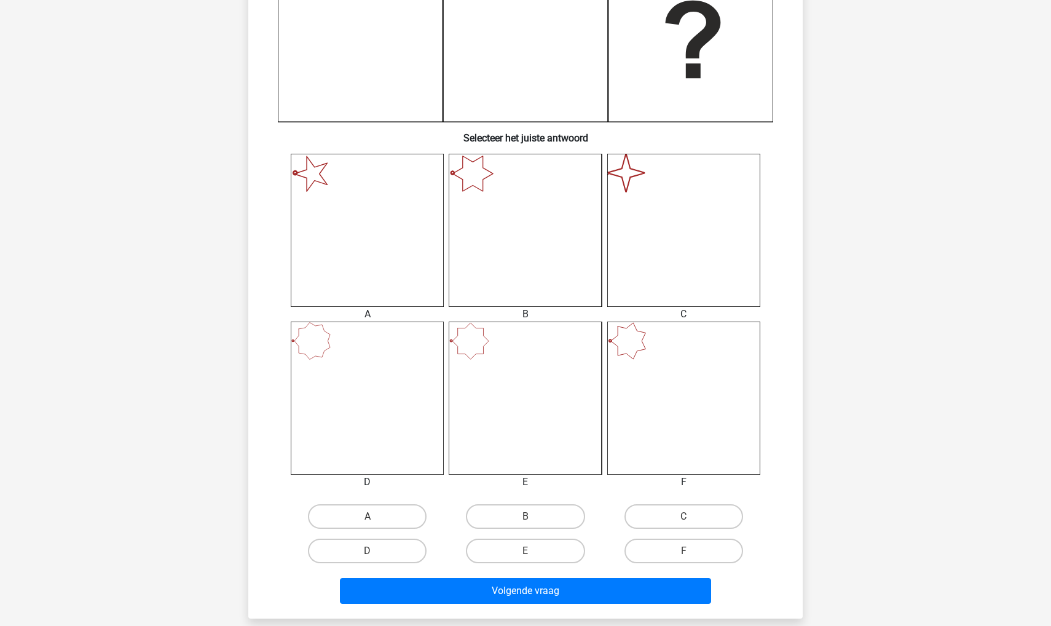
scroll to position [418, 0]
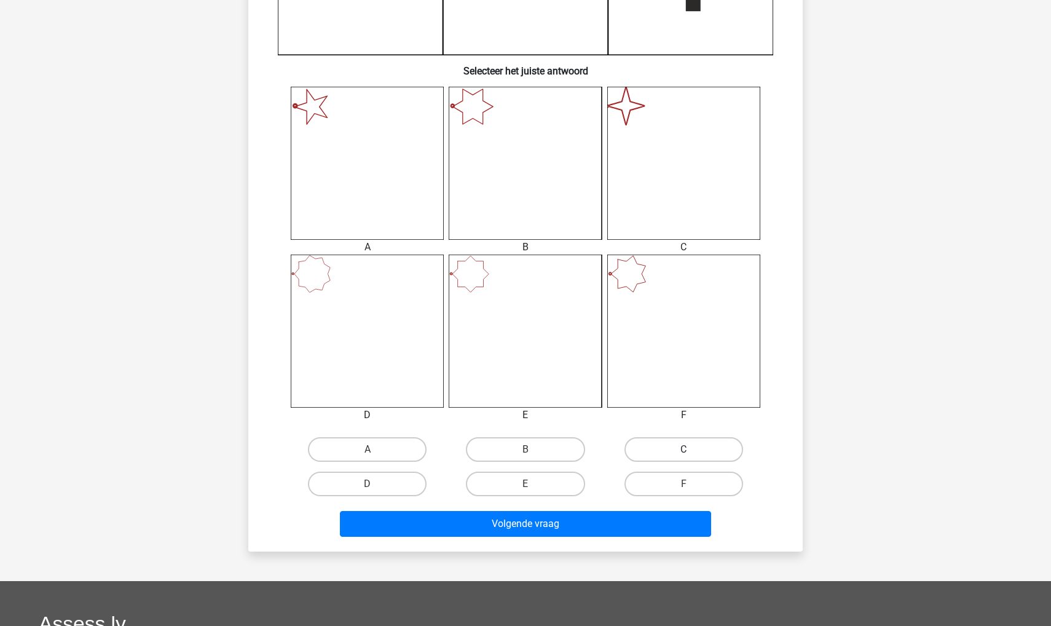
click at [648, 446] on label "C" at bounding box center [684, 449] width 119 height 25
click at [684, 449] on input "C" at bounding box center [688, 453] width 8 height 8
radio input "true"
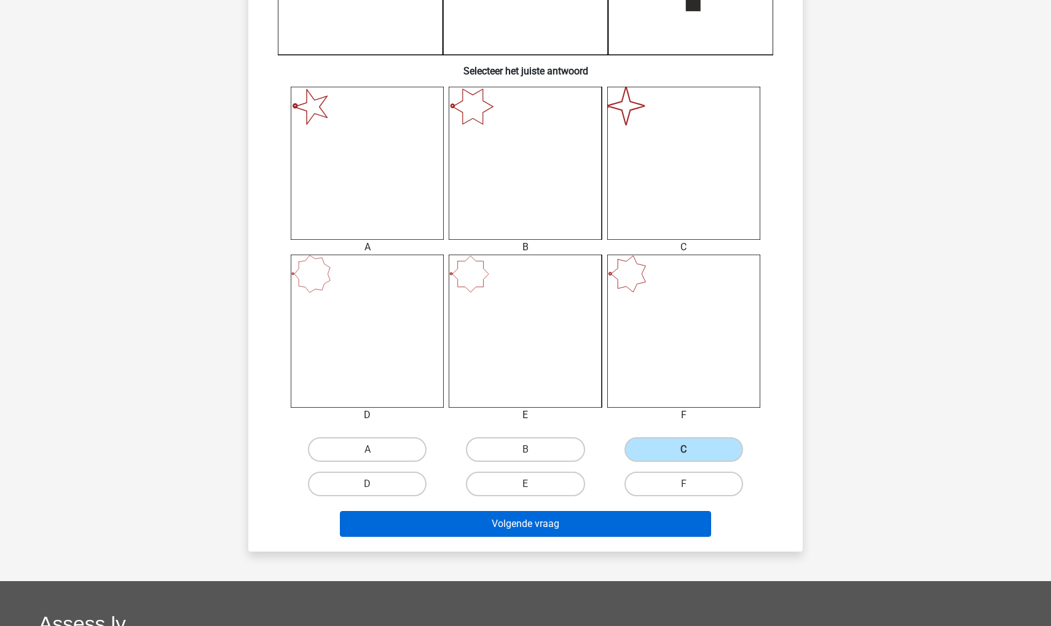
click at [611, 525] on button "Volgende vraag" at bounding box center [526, 524] width 372 height 26
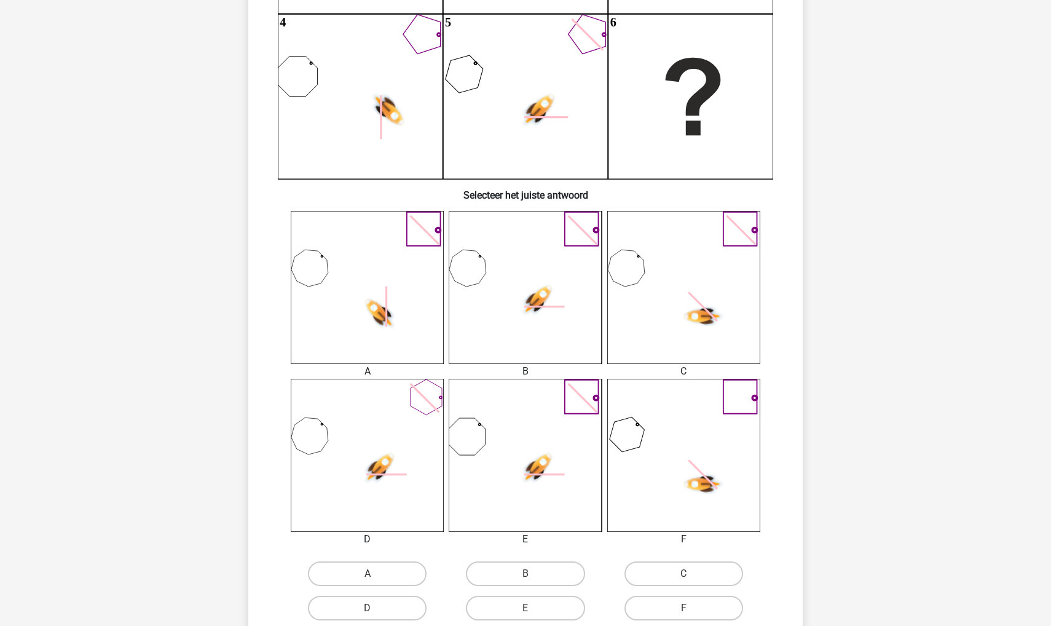
scroll to position [355, 0]
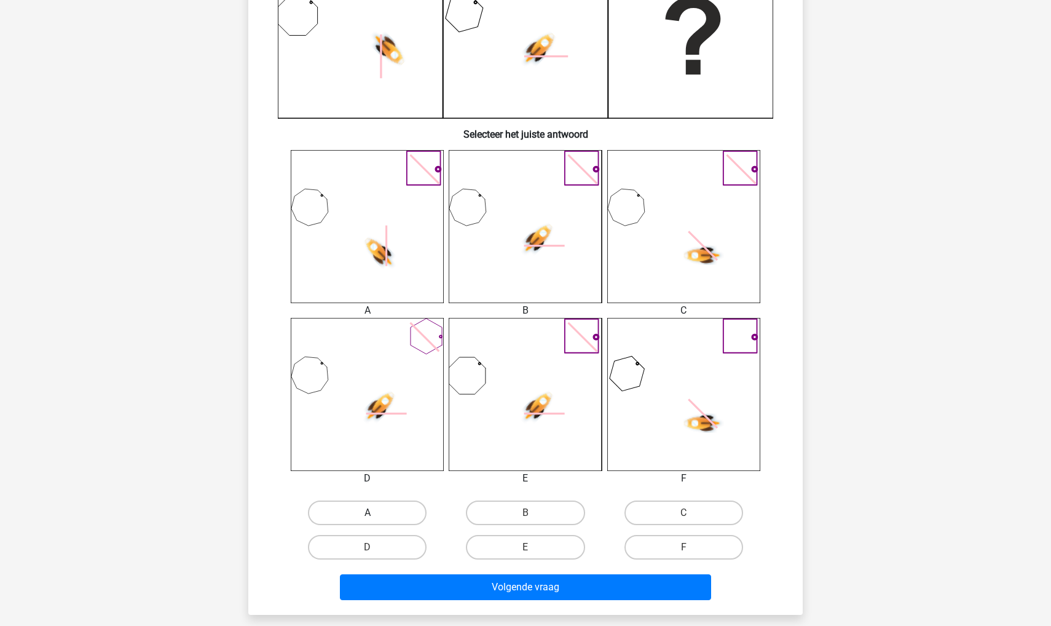
click at [363, 512] on label "A" at bounding box center [367, 512] width 119 height 25
click at [368, 513] on input "A" at bounding box center [372, 517] width 8 height 8
radio input "true"
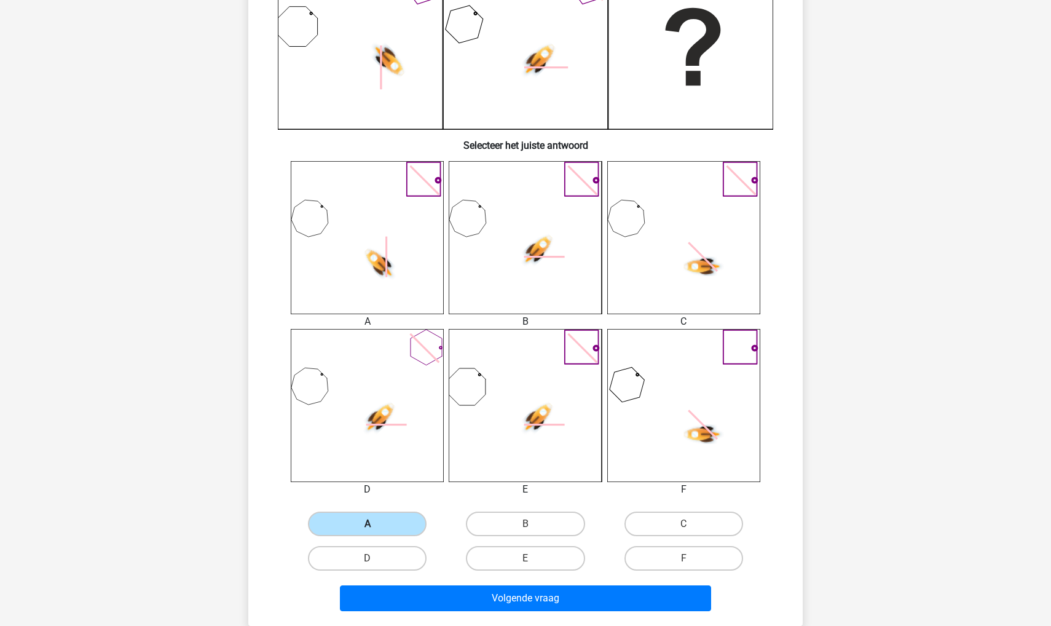
scroll to position [339, 0]
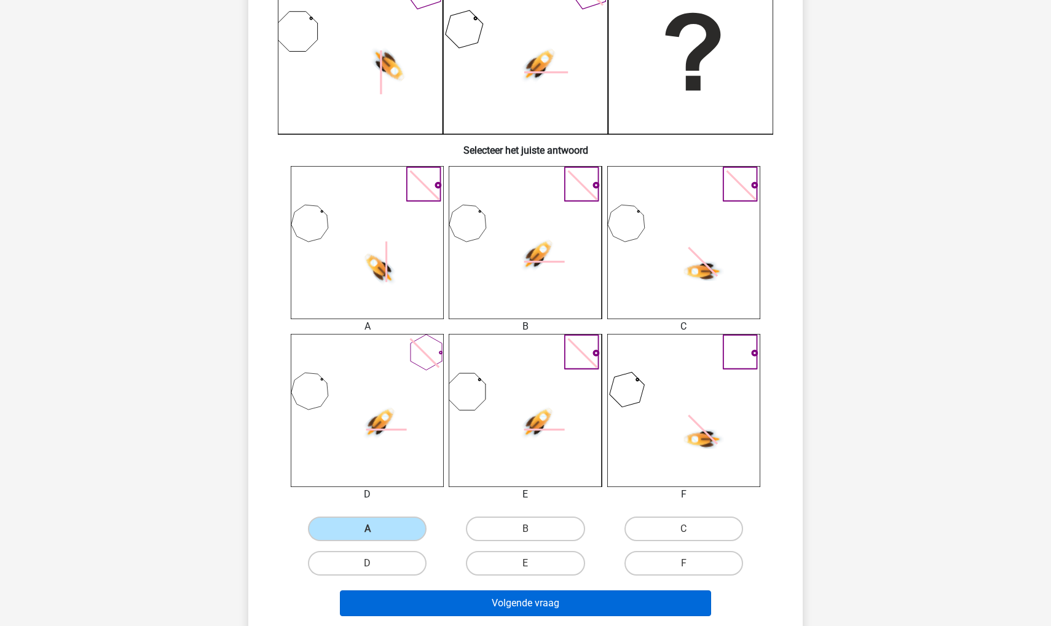
click at [408, 607] on button "Volgende vraag" at bounding box center [526, 603] width 372 height 26
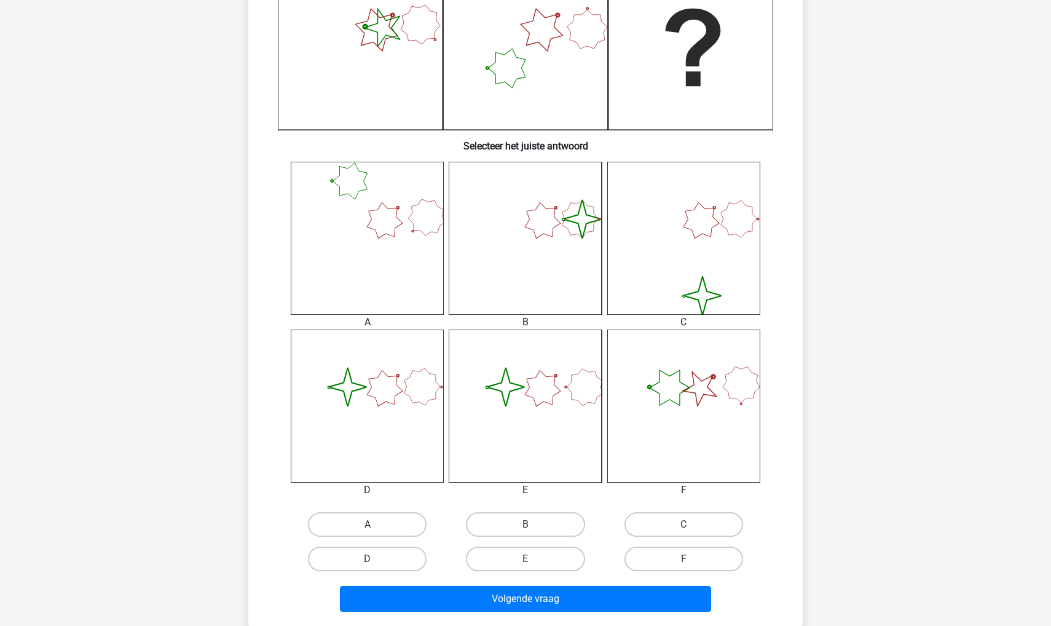
scroll to position [344, 0]
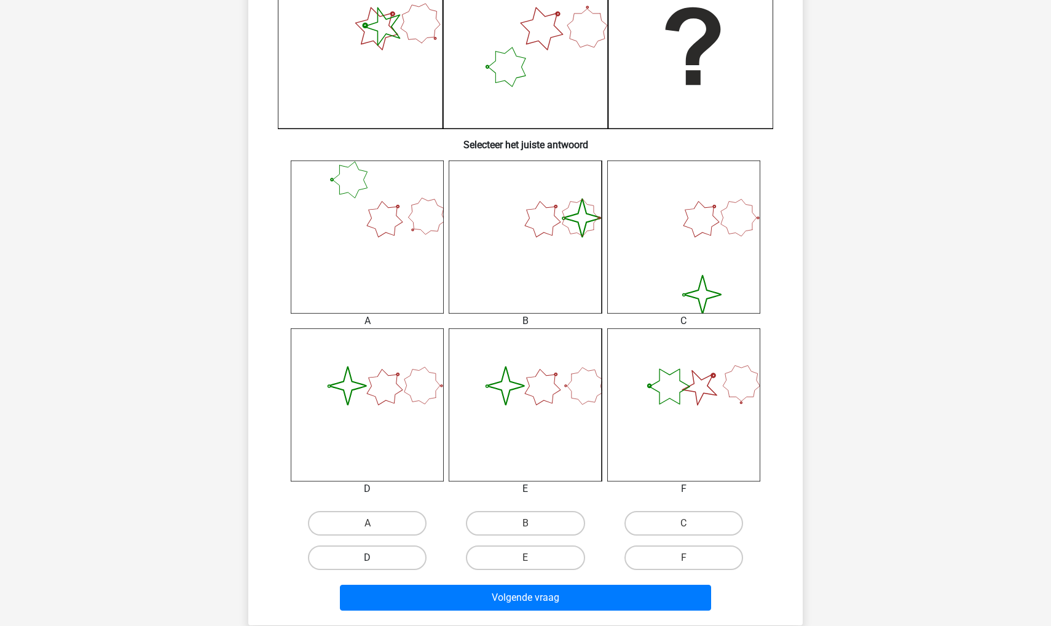
click at [392, 553] on label "D" at bounding box center [367, 557] width 119 height 25
click at [376, 558] on input "D" at bounding box center [372, 562] width 8 height 8
radio input "true"
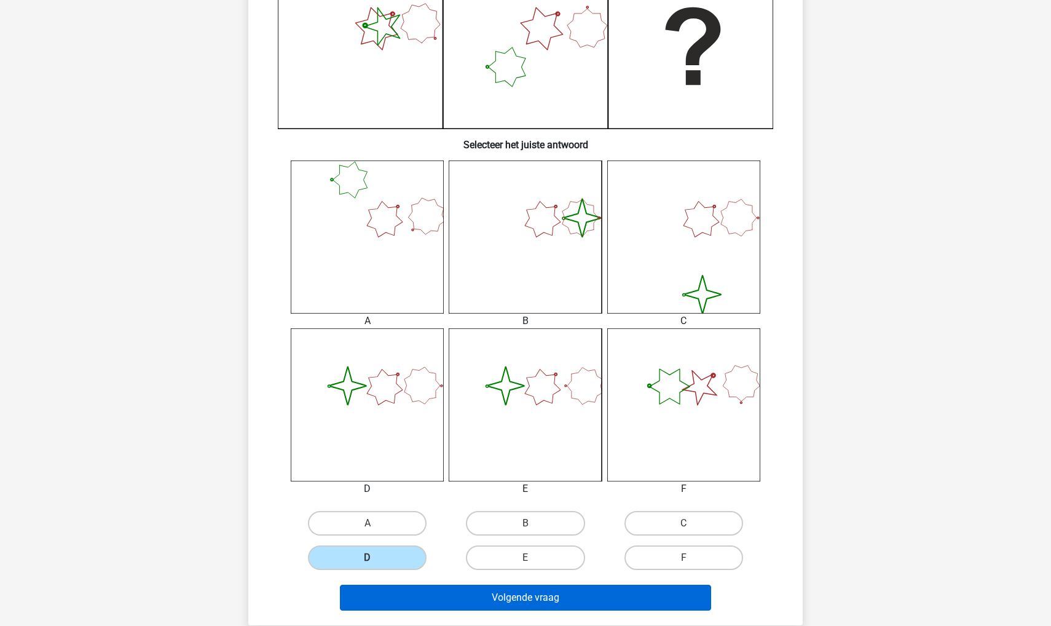
click at [435, 604] on button "Volgende vraag" at bounding box center [526, 598] width 372 height 26
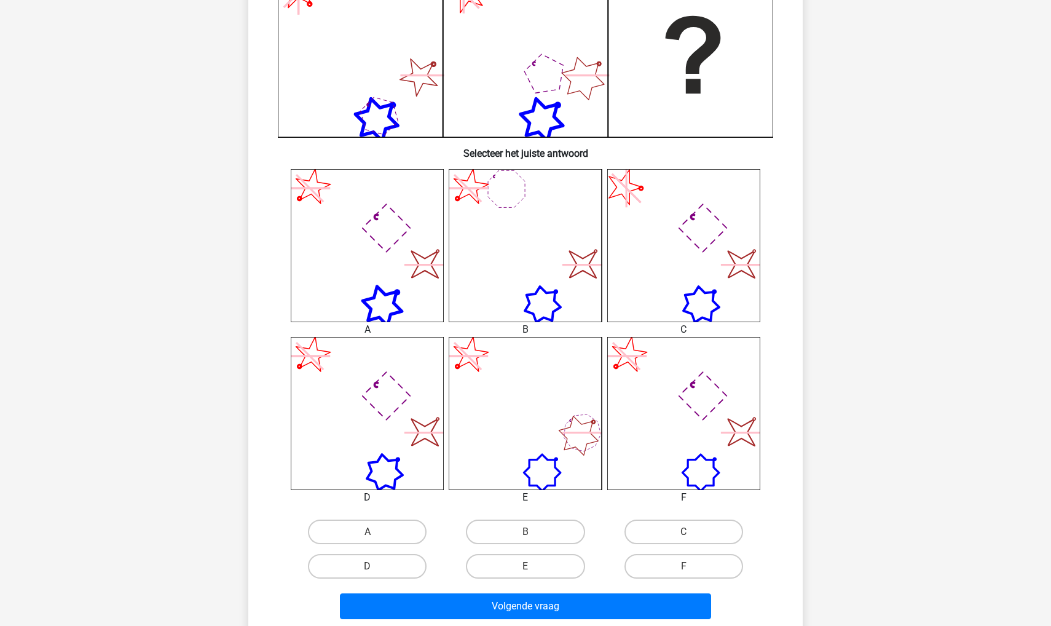
scroll to position [340, 0]
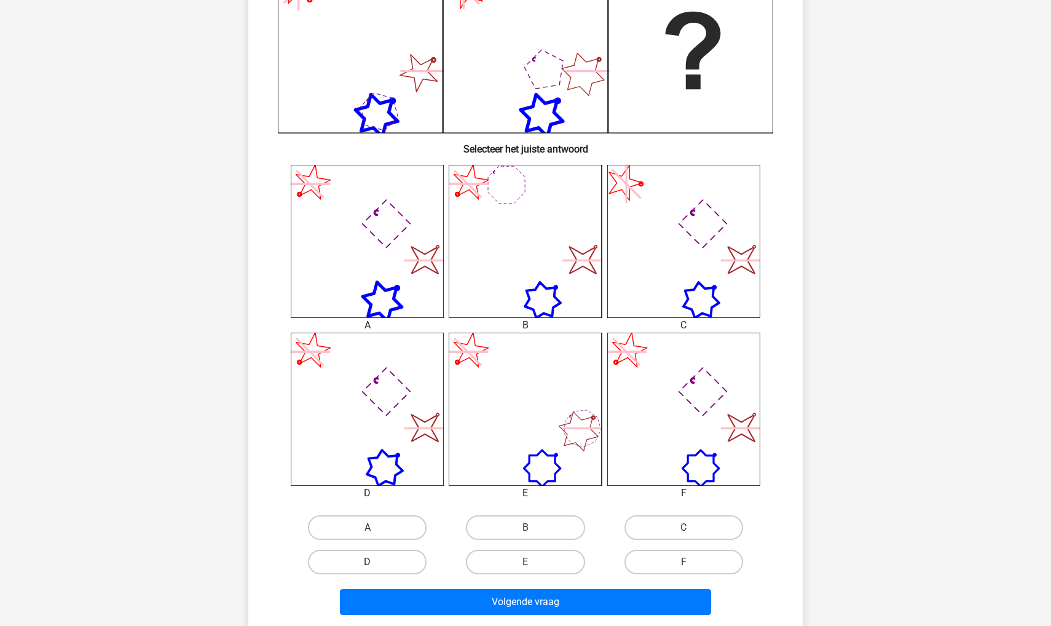
click at [400, 561] on label "D" at bounding box center [367, 562] width 119 height 25
click at [376, 562] on input "D" at bounding box center [372, 566] width 8 height 8
radio input "true"
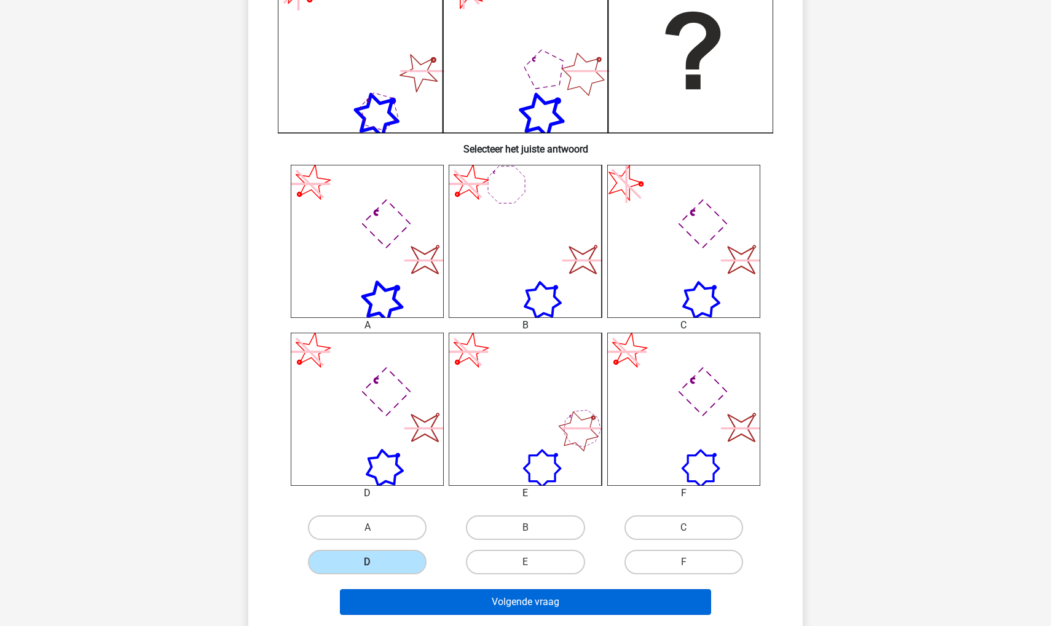
click at [403, 594] on button "Volgende vraag" at bounding box center [526, 602] width 372 height 26
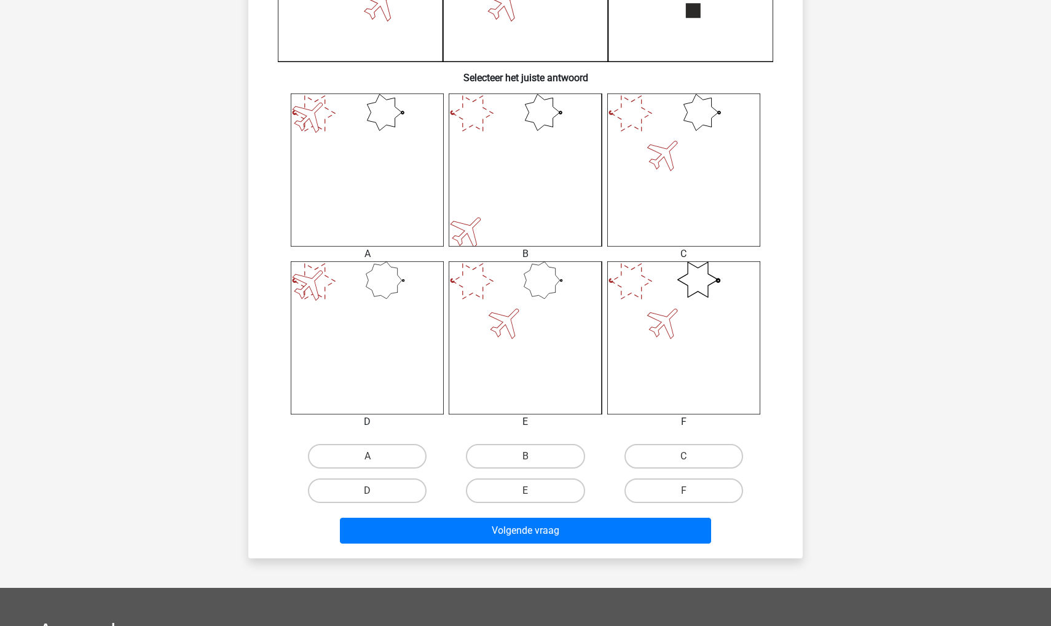
scroll to position [435, 0]
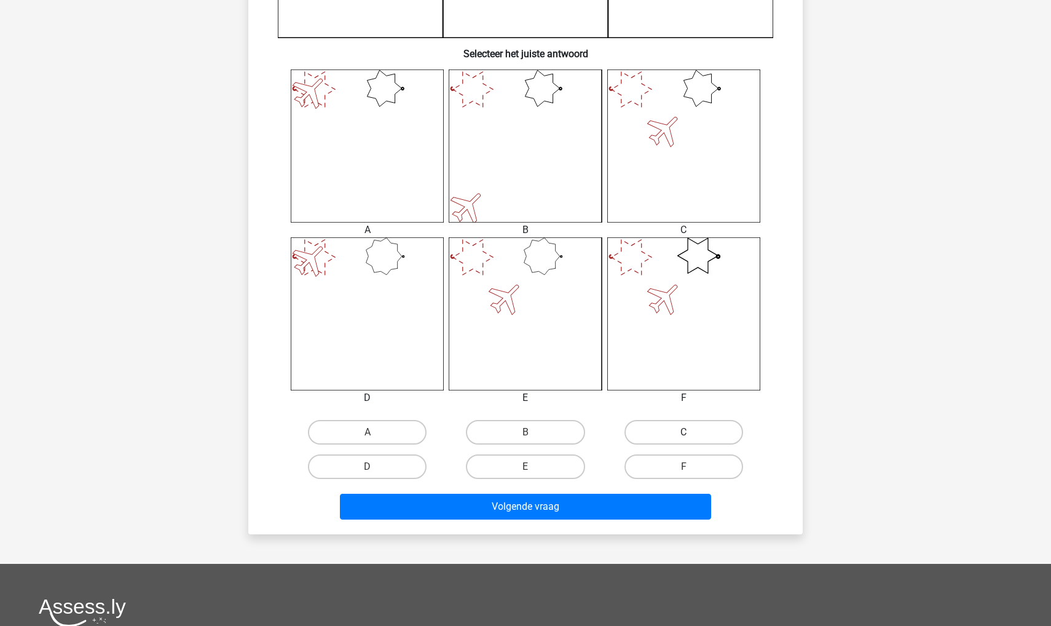
click at [665, 429] on label "C" at bounding box center [684, 432] width 119 height 25
click at [684, 432] on input "C" at bounding box center [688, 436] width 8 height 8
radio input "true"
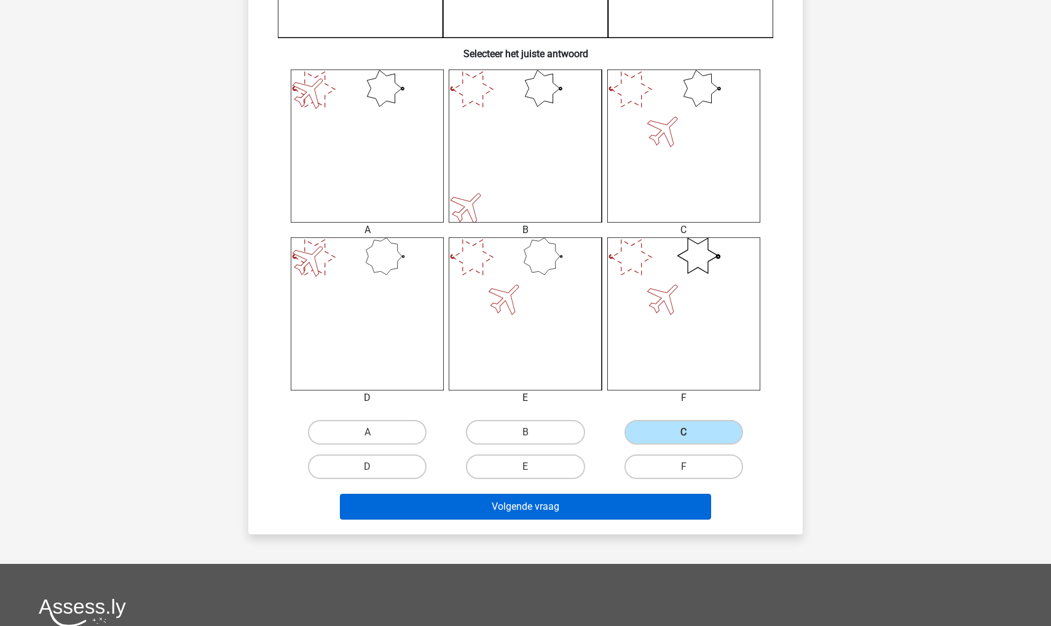
click at [581, 516] on button "Volgende vraag" at bounding box center [526, 507] width 372 height 26
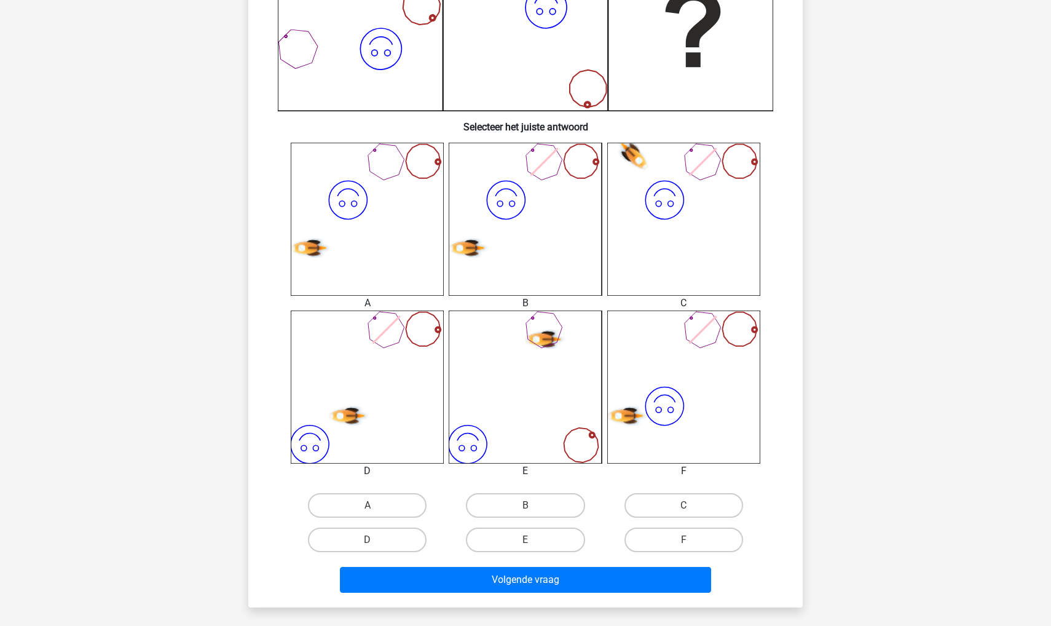
scroll to position [374, 0]
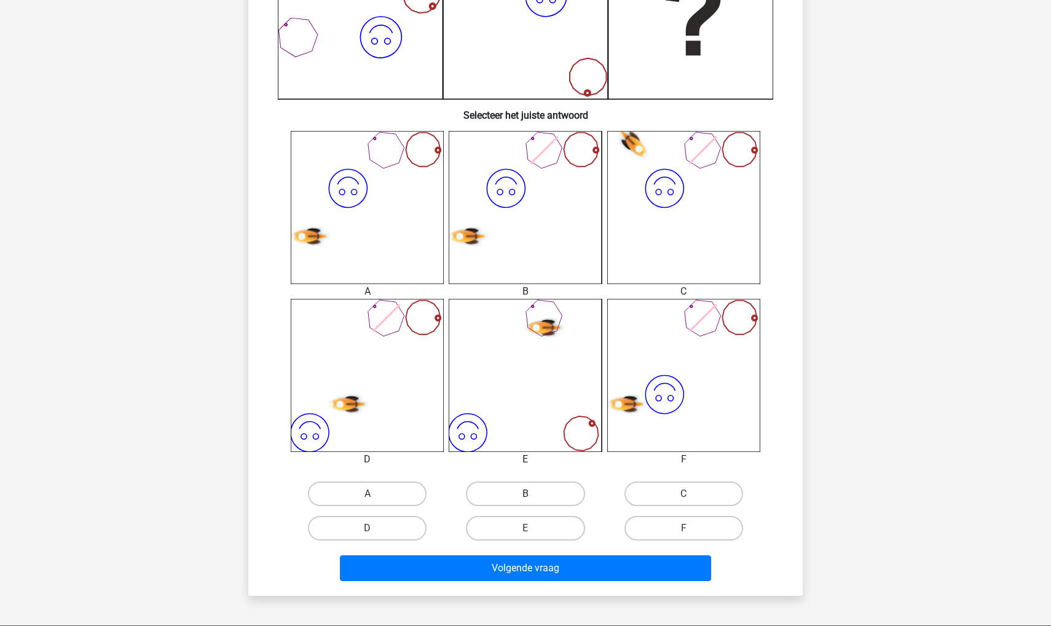
click at [512, 494] on label "B" at bounding box center [525, 493] width 119 height 25
click at [526, 494] on input "B" at bounding box center [530, 498] width 8 height 8
radio input "true"
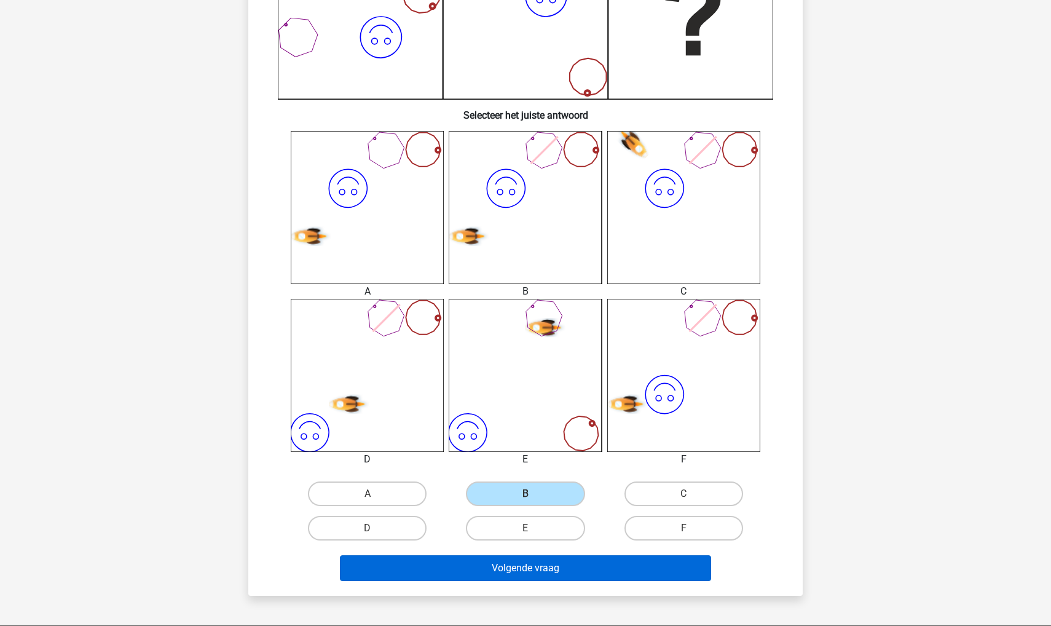
click at [465, 577] on button "Volgende vraag" at bounding box center [526, 568] width 372 height 26
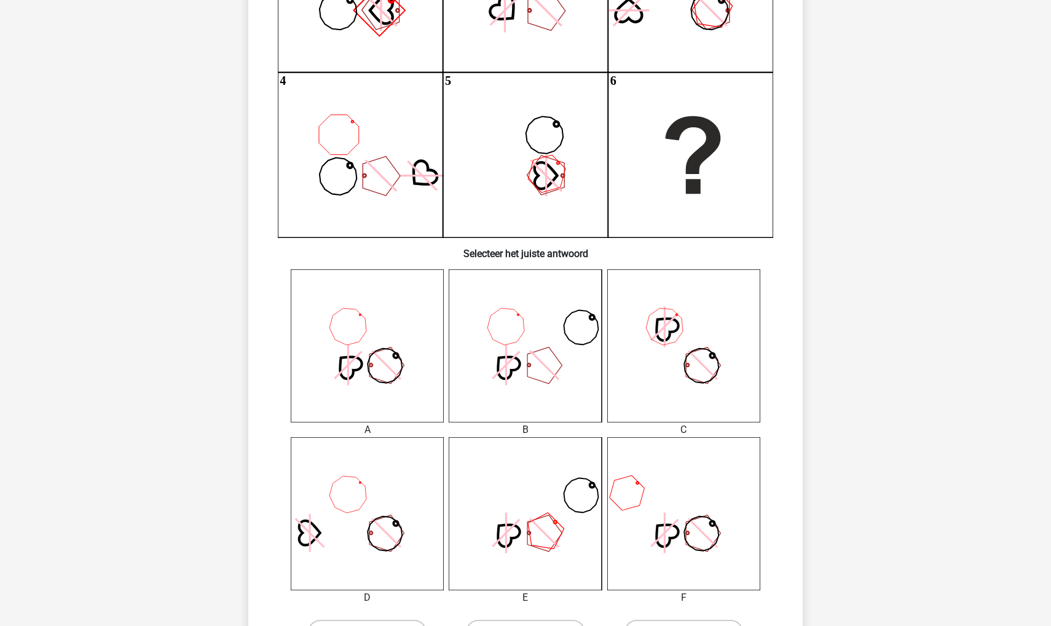
scroll to position [447, 0]
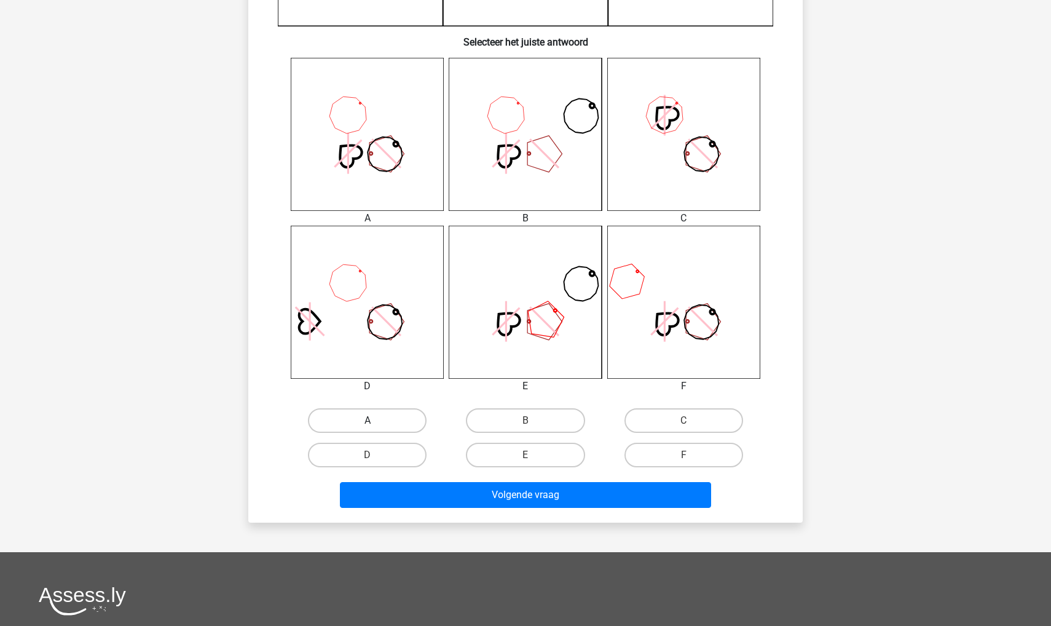
click at [348, 425] on label "A" at bounding box center [367, 420] width 119 height 25
click at [368, 425] on input "A" at bounding box center [372, 425] width 8 height 8
radio input "true"
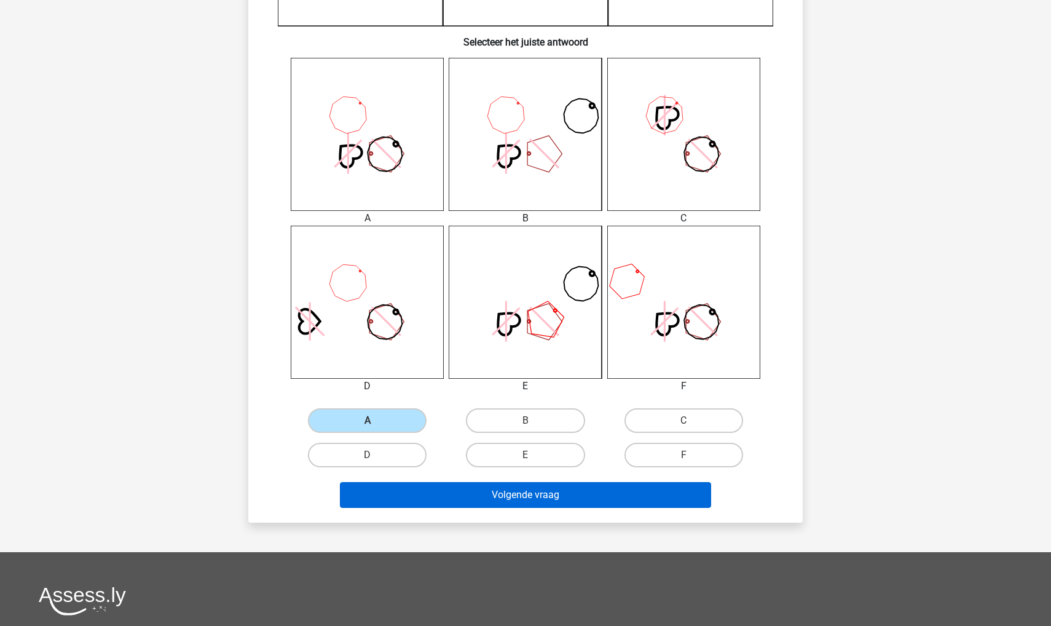
click at [398, 496] on button "Volgende vraag" at bounding box center [526, 495] width 372 height 26
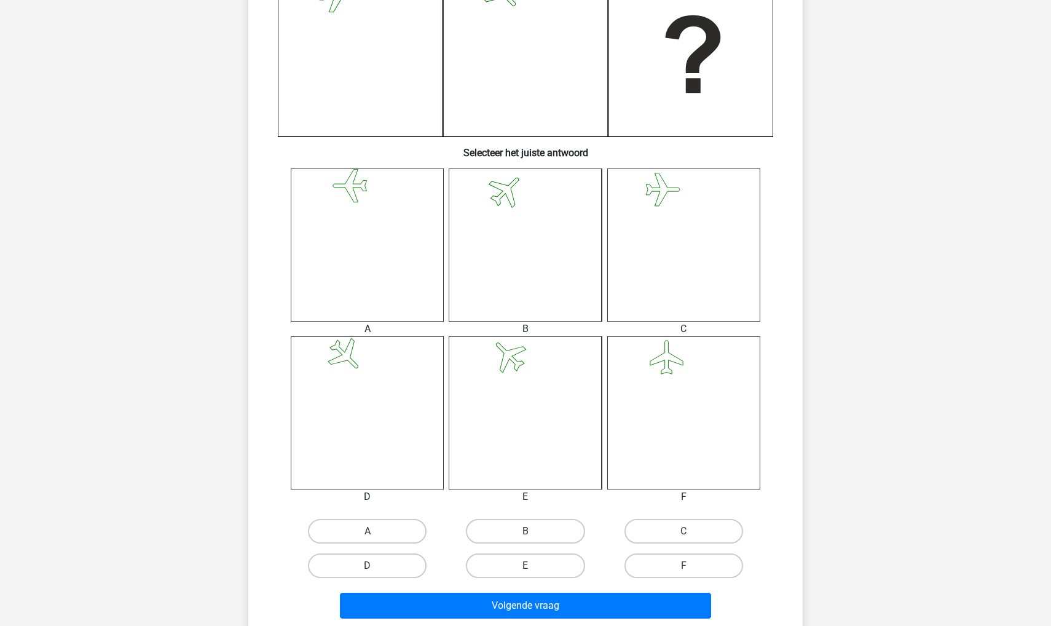
scroll to position [352, 0]
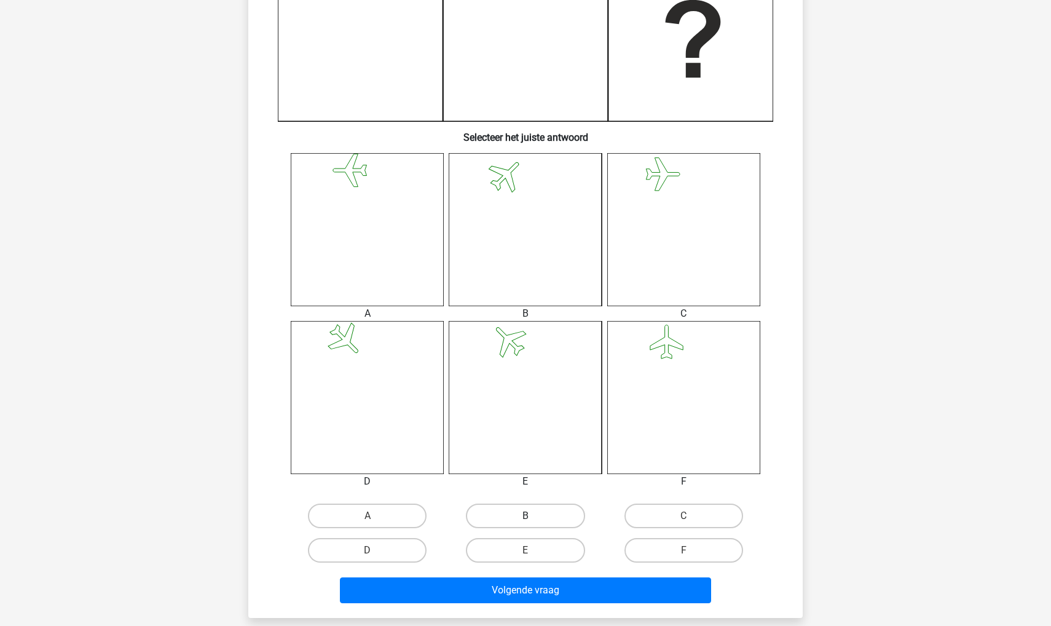
click at [506, 512] on label "B" at bounding box center [525, 516] width 119 height 25
click at [526, 516] on input "B" at bounding box center [530, 520] width 8 height 8
radio input "true"
click at [499, 606] on div "Volgende vraag" at bounding box center [525, 592] width 475 height 31
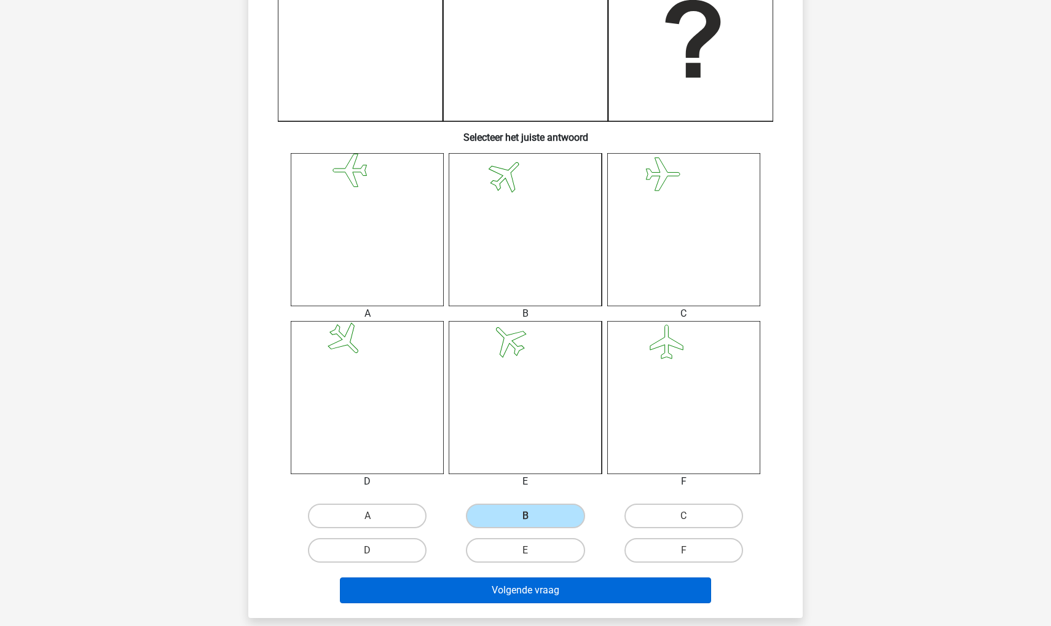
click at [489, 596] on button "Volgende vraag" at bounding box center [526, 590] width 372 height 26
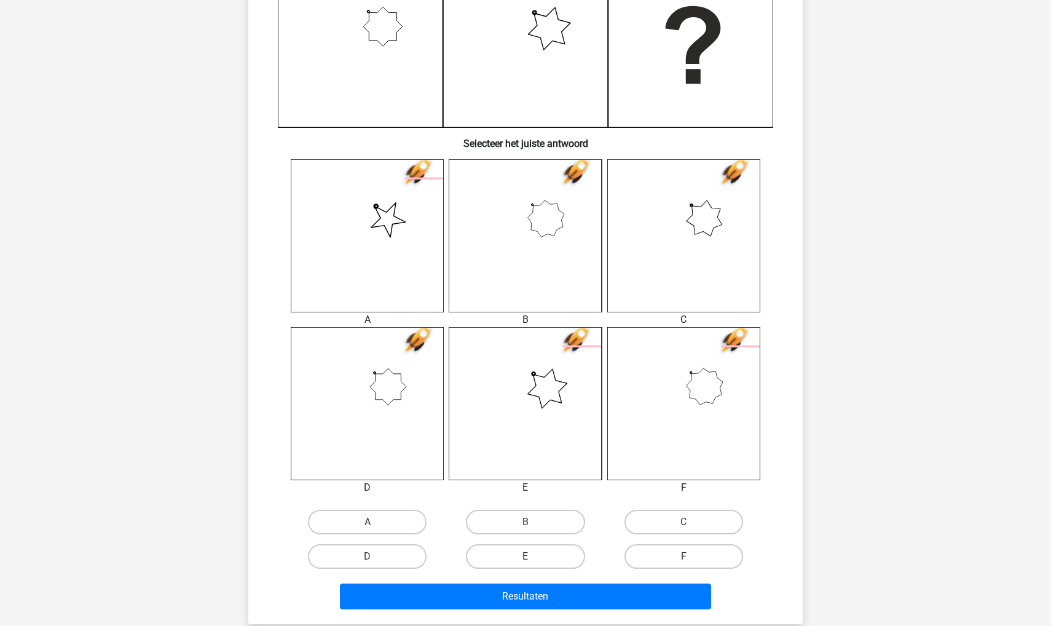
scroll to position [349, 0]
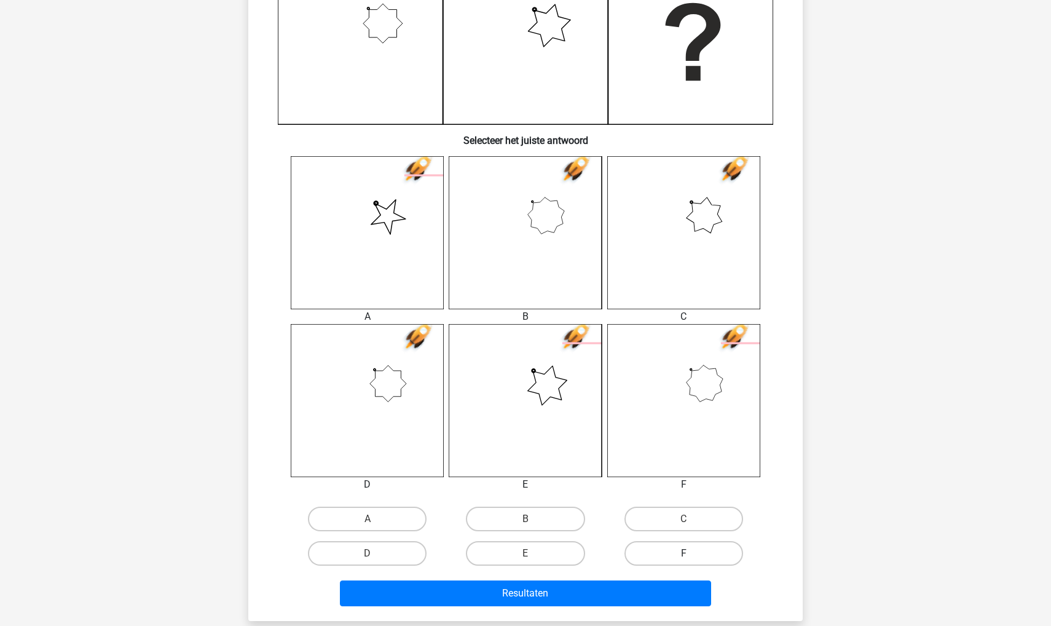
click at [656, 550] on label "F" at bounding box center [684, 553] width 119 height 25
click at [684, 553] on input "F" at bounding box center [688, 557] width 8 height 8
radio input "true"
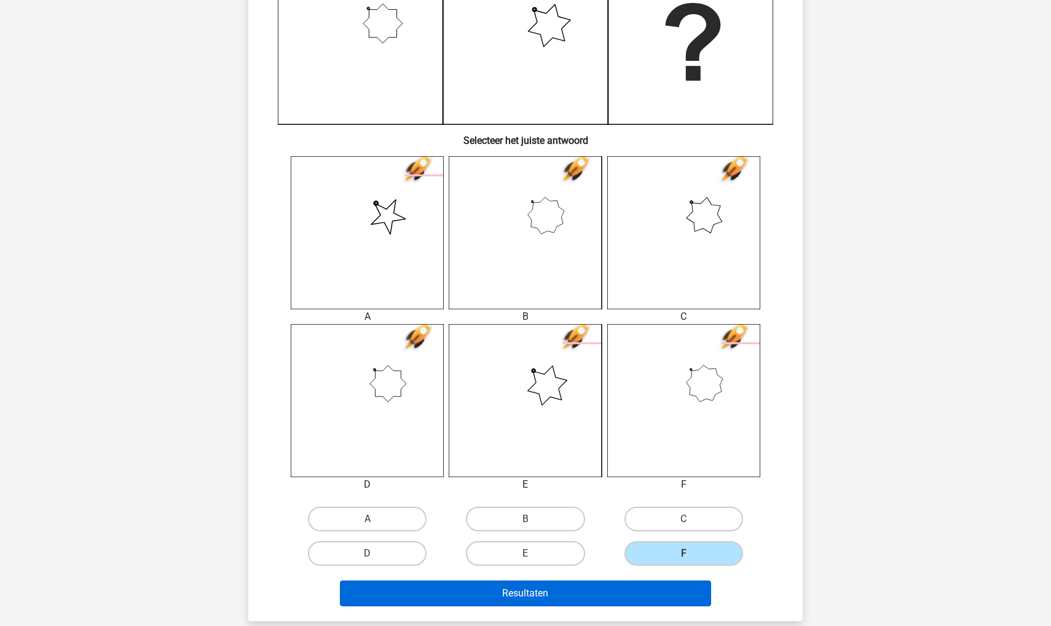
click at [639, 601] on button "Resultaten" at bounding box center [526, 593] width 372 height 26
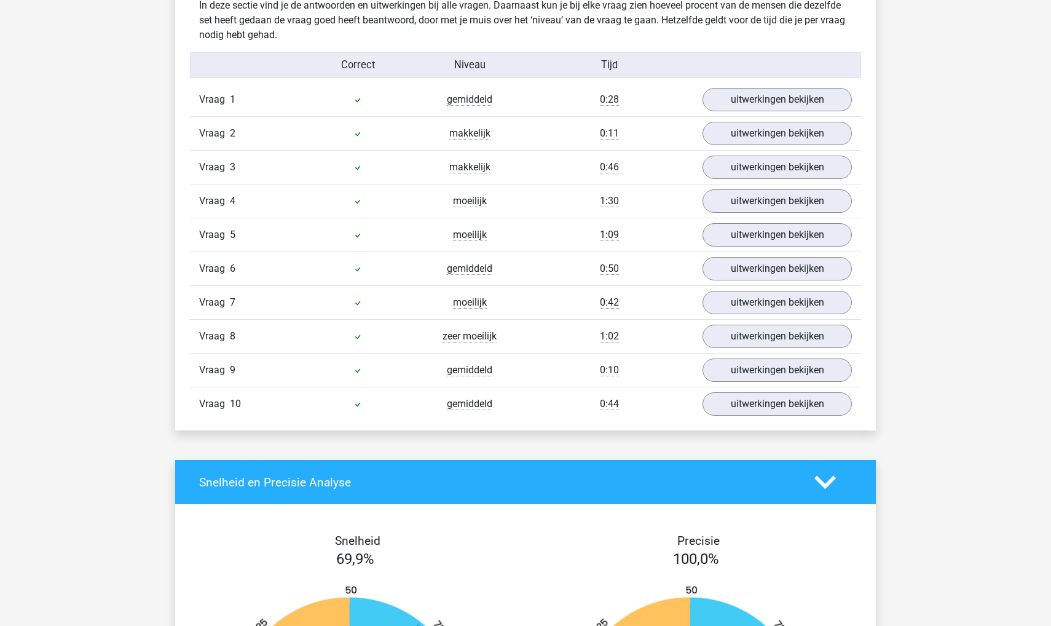
scroll to position [724, 0]
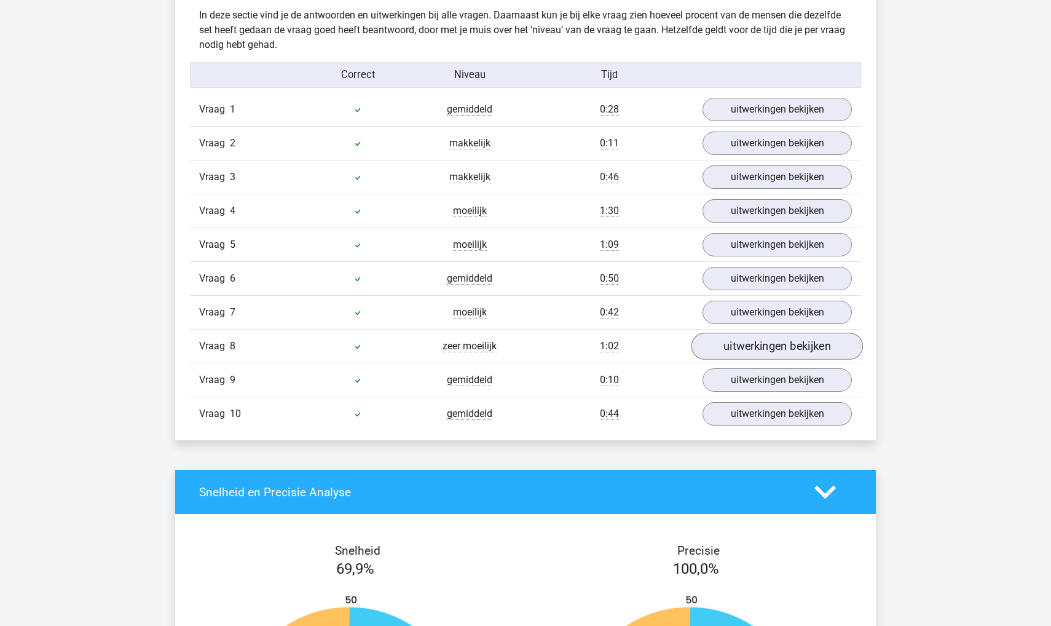
click at [733, 347] on link "uitwerkingen bekijken" at bounding box center [778, 346] width 172 height 27
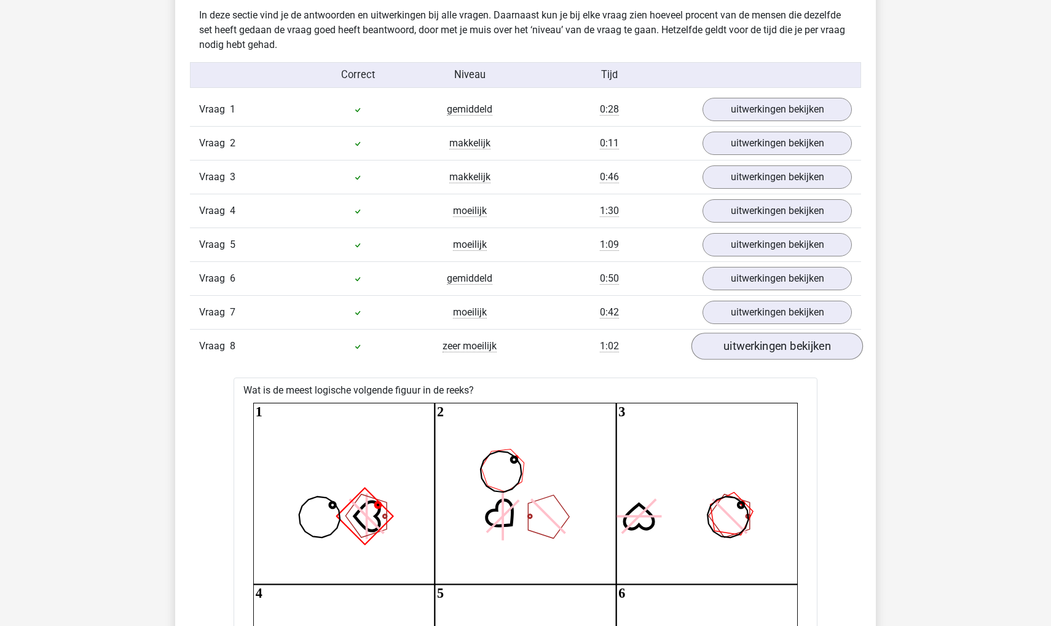
click at [733, 347] on link "uitwerkingen bekijken" at bounding box center [778, 346] width 172 height 27
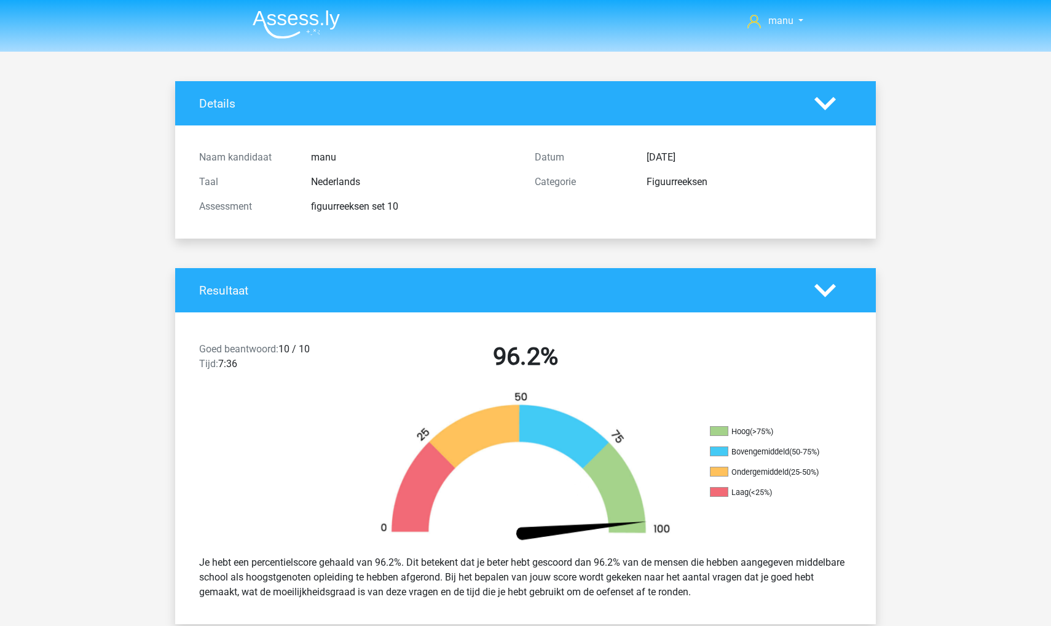
scroll to position [0, 0]
click at [291, 28] on img at bounding box center [296, 24] width 87 height 29
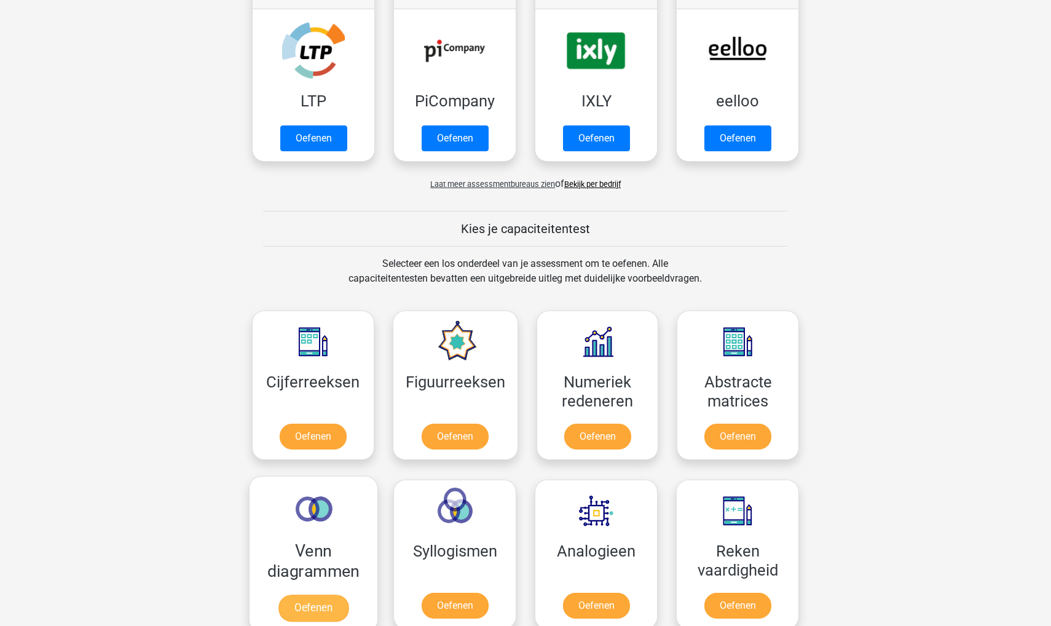
scroll to position [357, 0]
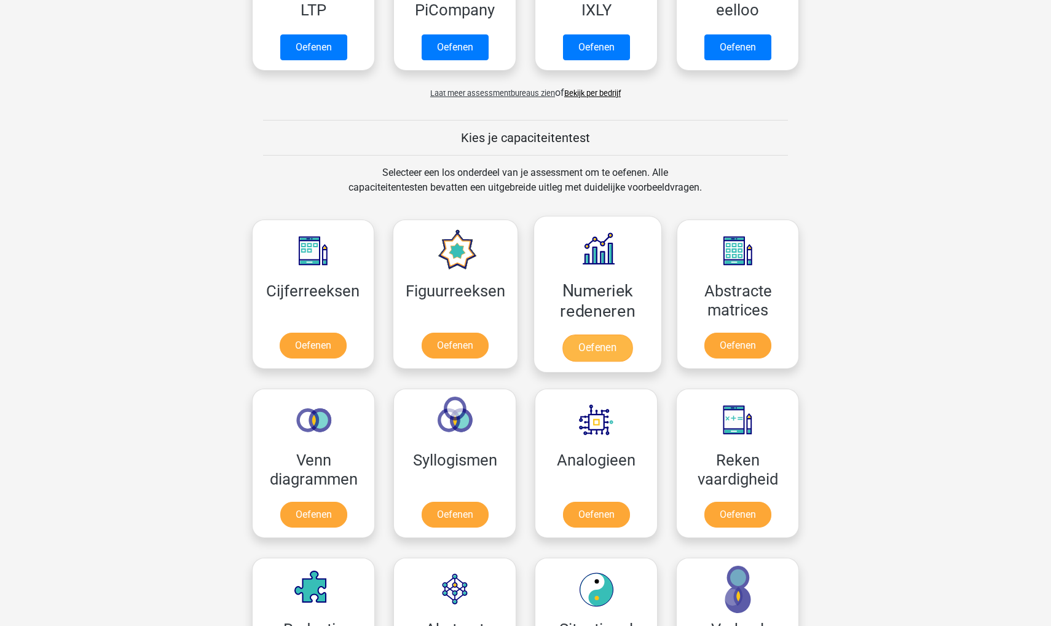
click at [587, 334] on link "Oefenen" at bounding box center [598, 347] width 70 height 27
click at [318, 334] on link "Oefenen" at bounding box center [313, 347] width 70 height 27
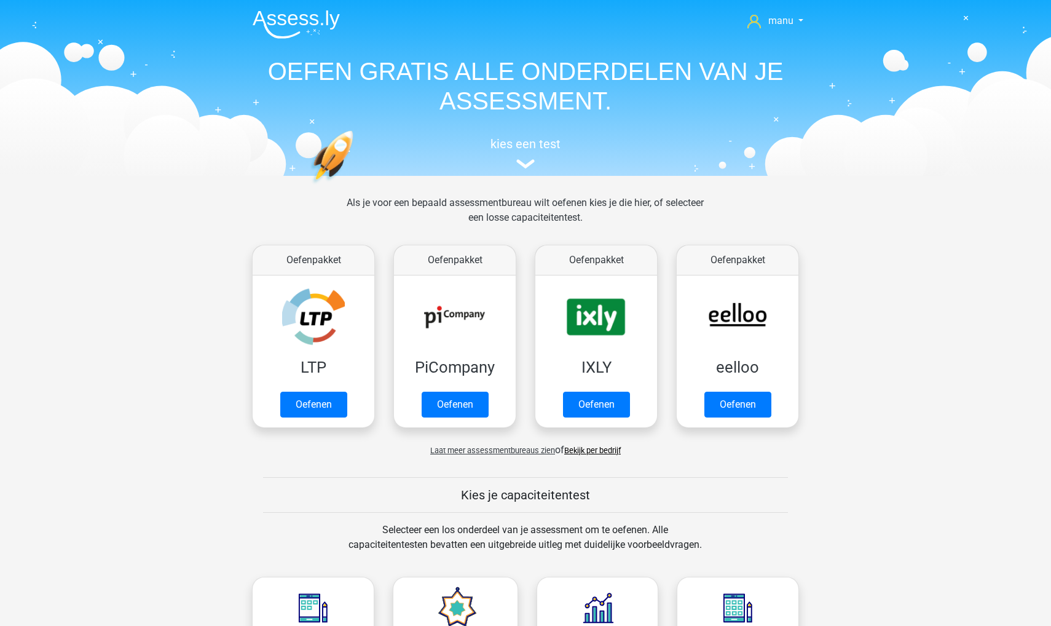
scroll to position [0, 0]
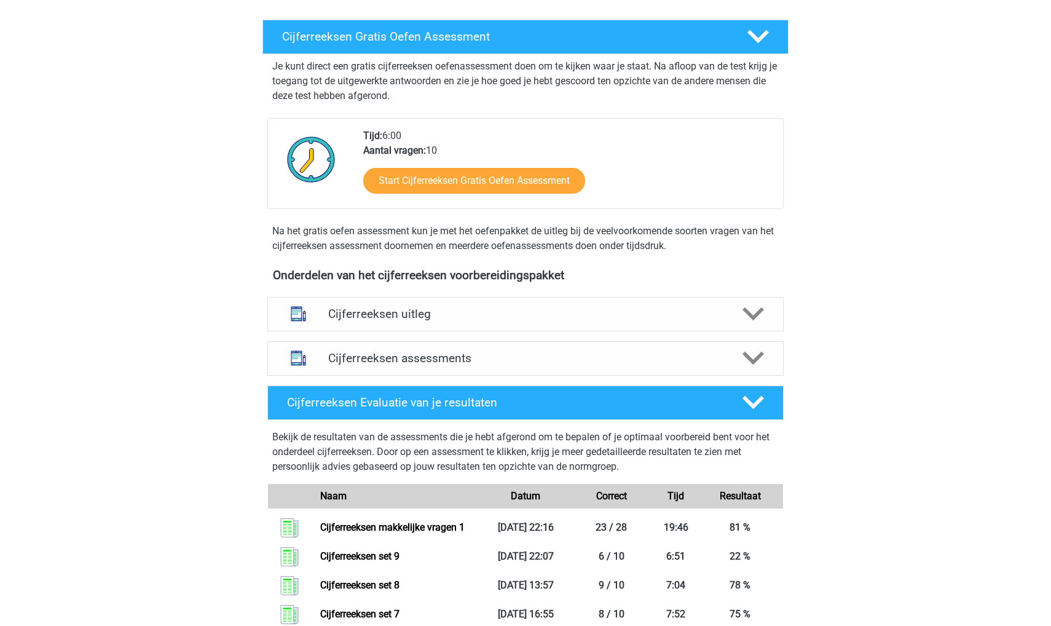
scroll to position [53, 0]
